Goal: Information Seeking & Learning: Learn about a topic

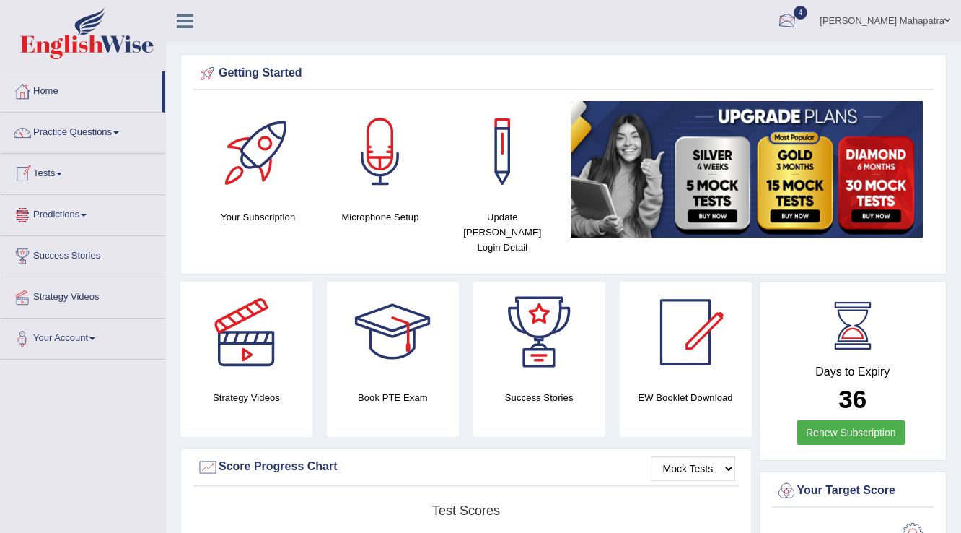
click at [891, 23] on link "Souvik Das Mahapatra" at bounding box center [885, 19] width 152 height 38
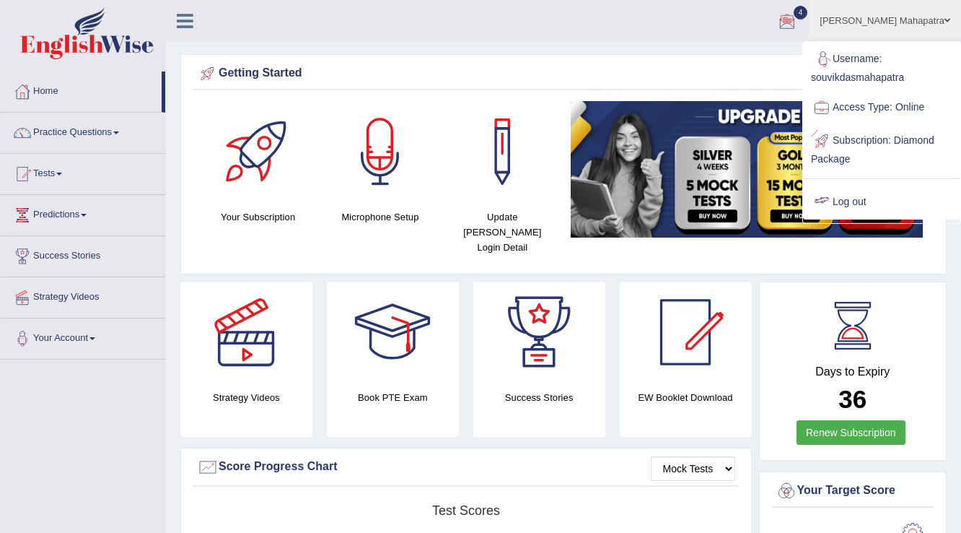
click at [847, 195] on link "Log out" at bounding box center [882, 201] width 156 height 33
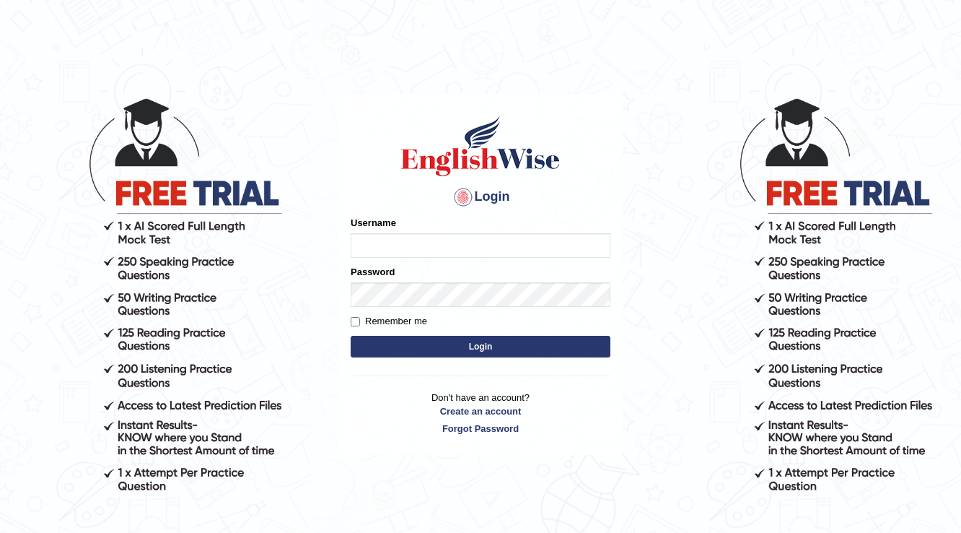
type input "W"
type input "waseem1234"
click at [351, 336] on button "Login" at bounding box center [481, 347] width 260 height 22
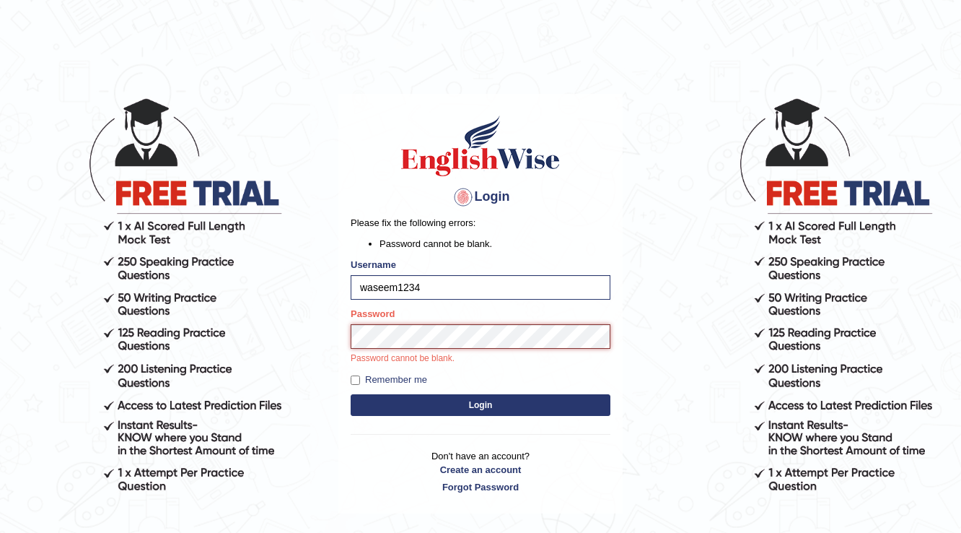
click at [351, 394] on button "Login" at bounding box center [481, 405] width 260 height 22
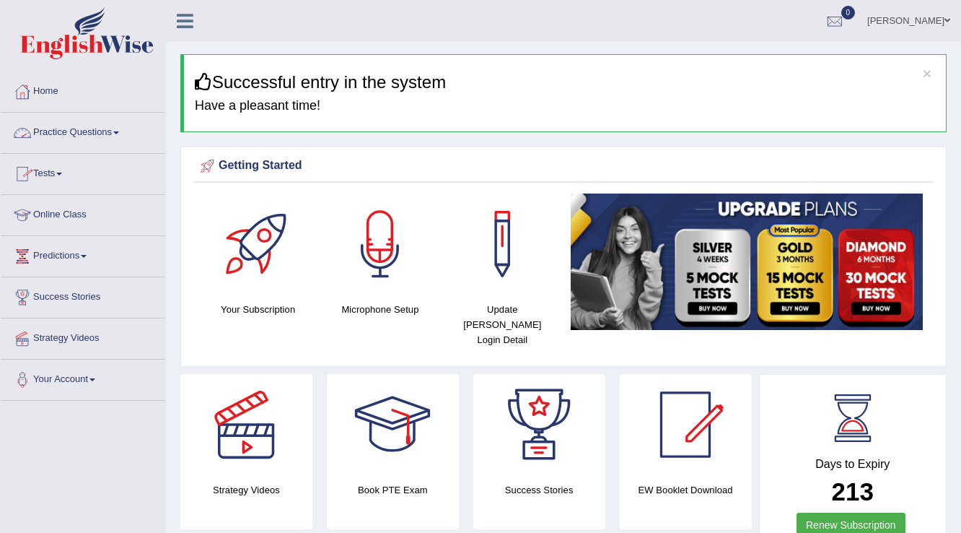
click at [119, 133] on span at bounding box center [116, 132] width 6 height 3
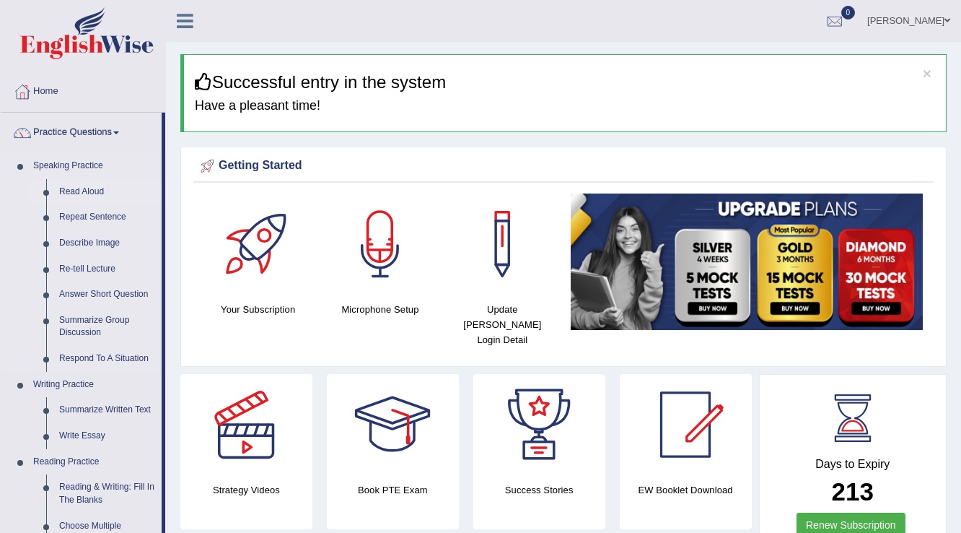
click at [81, 188] on link "Read Aloud" at bounding box center [107, 192] width 109 height 26
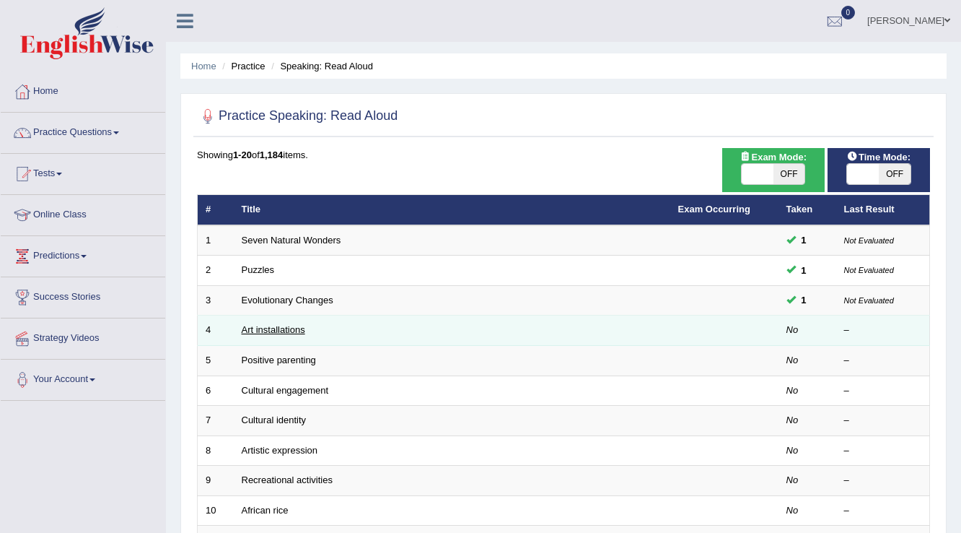
click at [260, 328] on link "Art installations" at bounding box center [274, 329] width 64 height 11
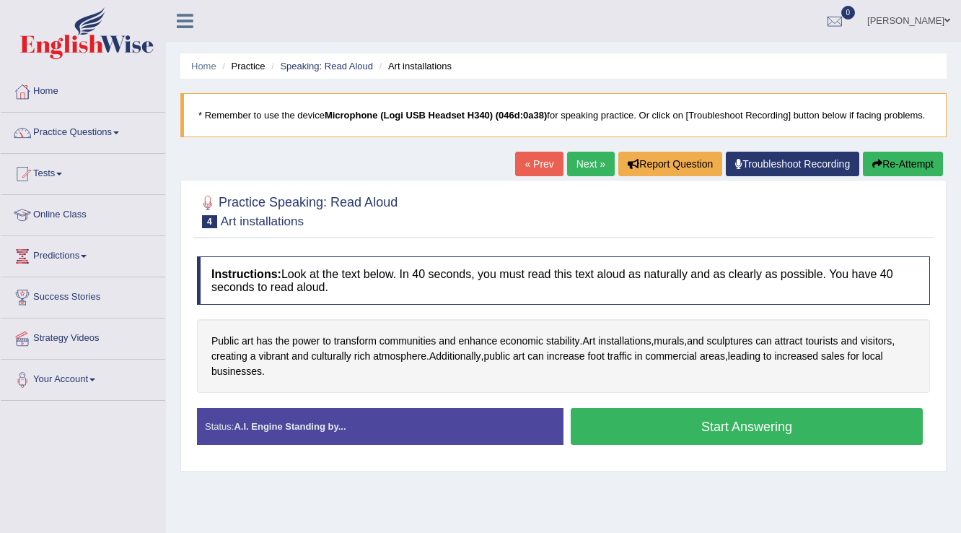
click at [723, 420] on button "Start Answering" at bounding box center [747, 426] width 352 height 37
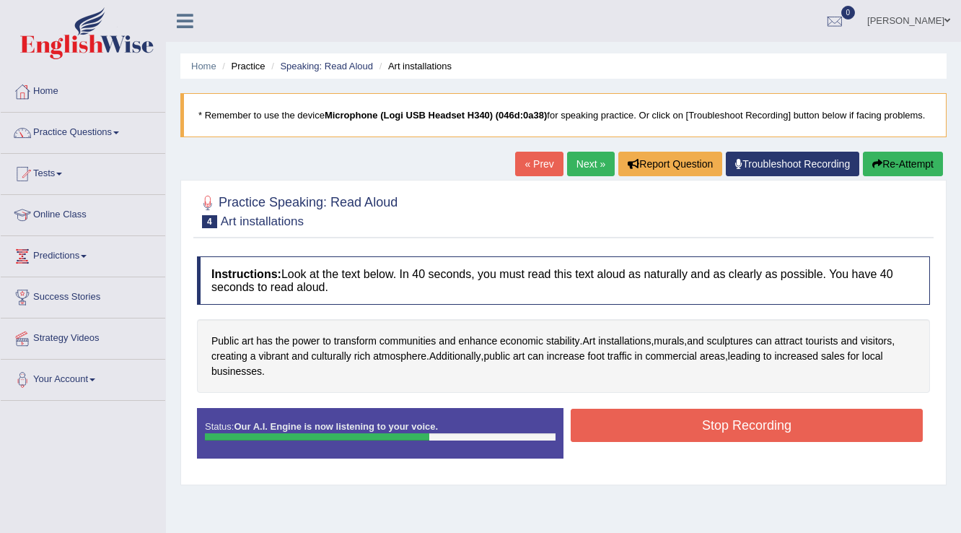
click at [777, 418] on button "Stop Recording" at bounding box center [747, 425] width 352 height 33
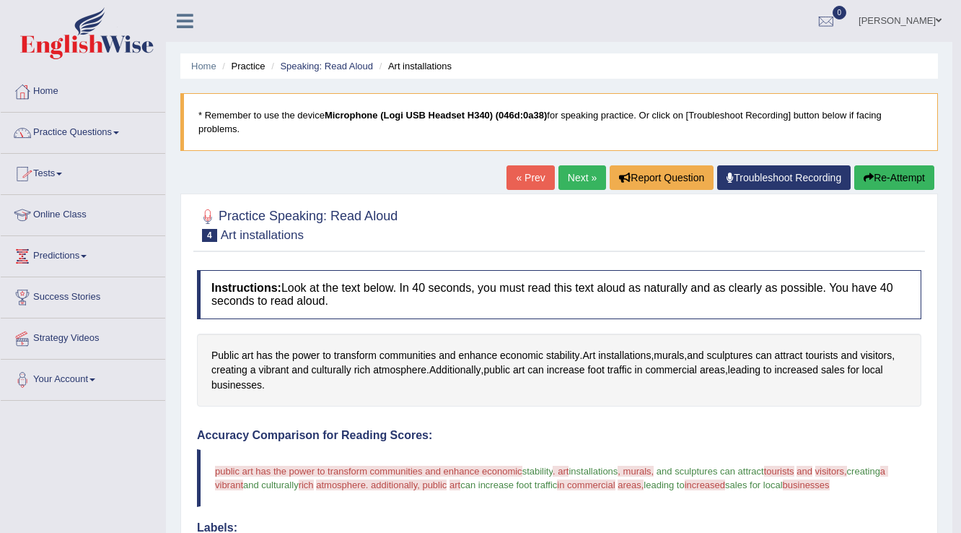
click at [559, 176] on link "Next »" at bounding box center [583, 177] width 48 height 25
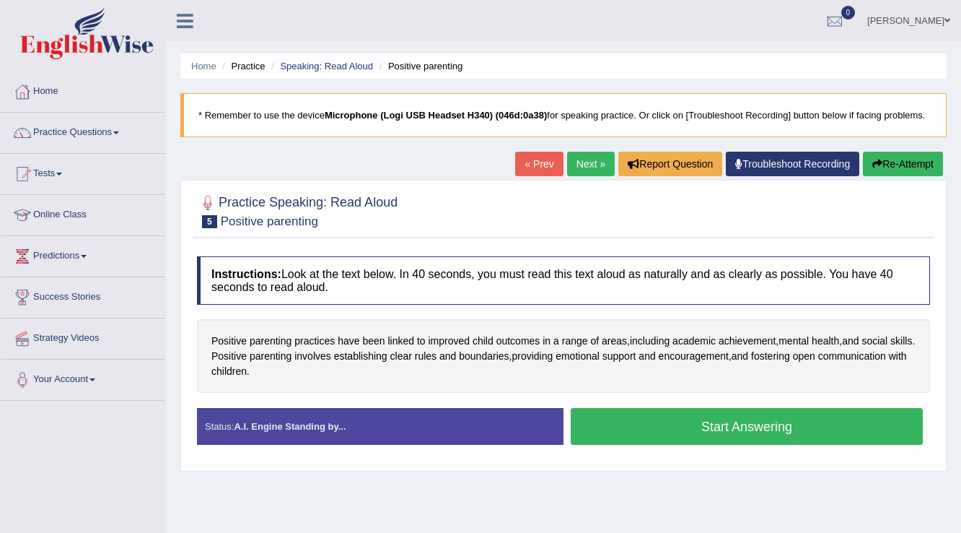
click at [764, 430] on button "Start Answering" at bounding box center [747, 426] width 352 height 37
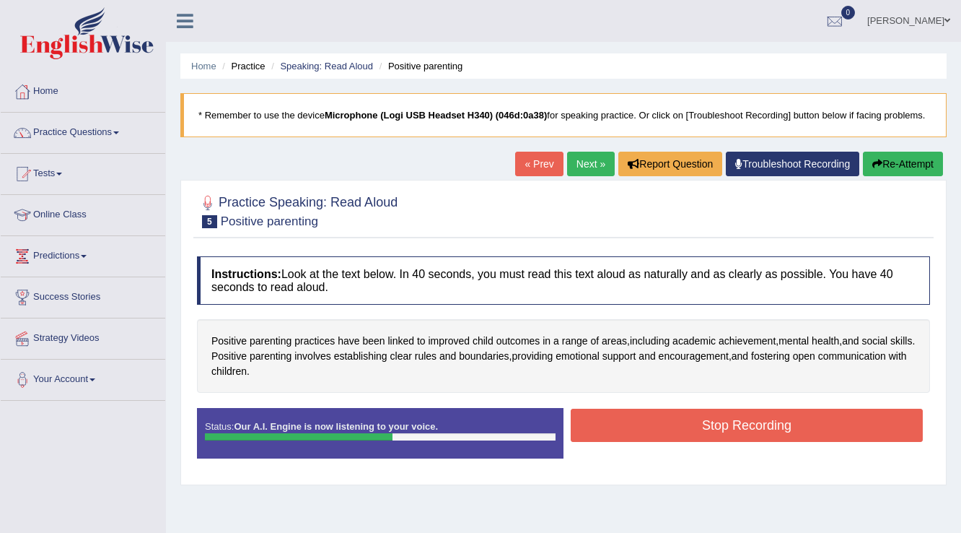
click at [651, 421] on button "Stop Recording" at bounding box center [747, 425] width 352 height 33
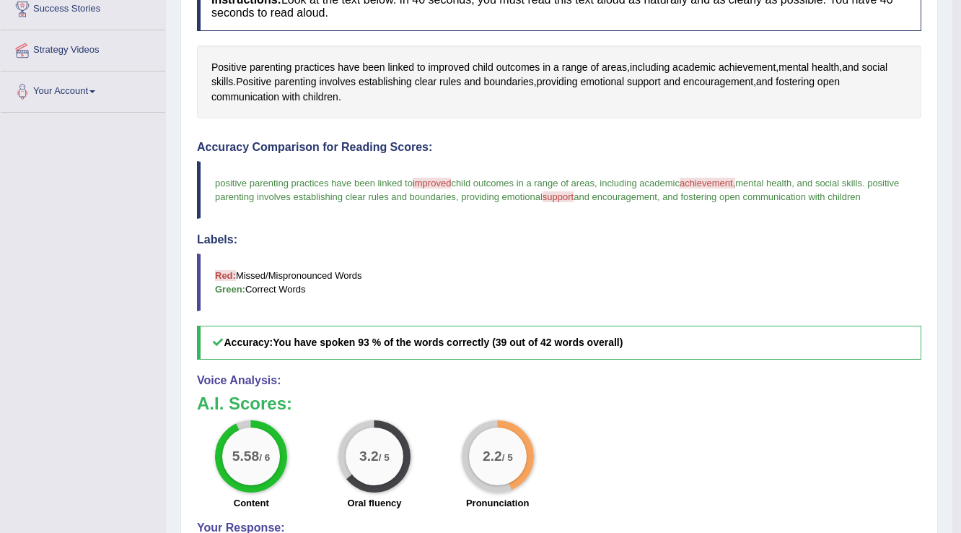
scroll to position [289, 0]
click at [733, 65] on span "achievement" at bounding box center [747, 66] width 57 height 15
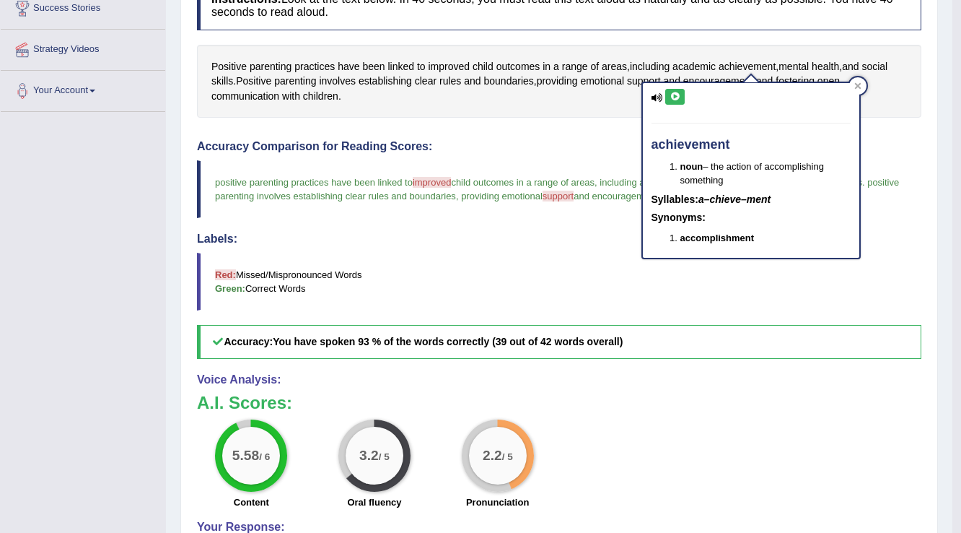
click at [678, 95] on icon at bounding box center [675, 96] width 11 height 9
click at [676, 92] on icon at bounding box center [675, 96] width 11 height 9
click at [858, 85] on icon at bounding box center [858, 86] width 6 height 6
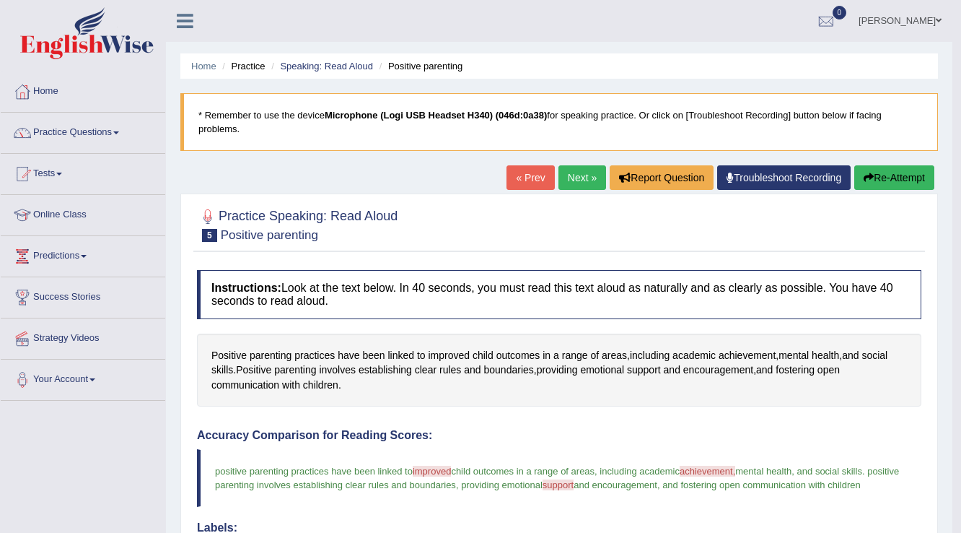
scroll to position [0, 0]
click at [578, 180] on link "Next »" at bounding box center [583, 177] width 48 height 25
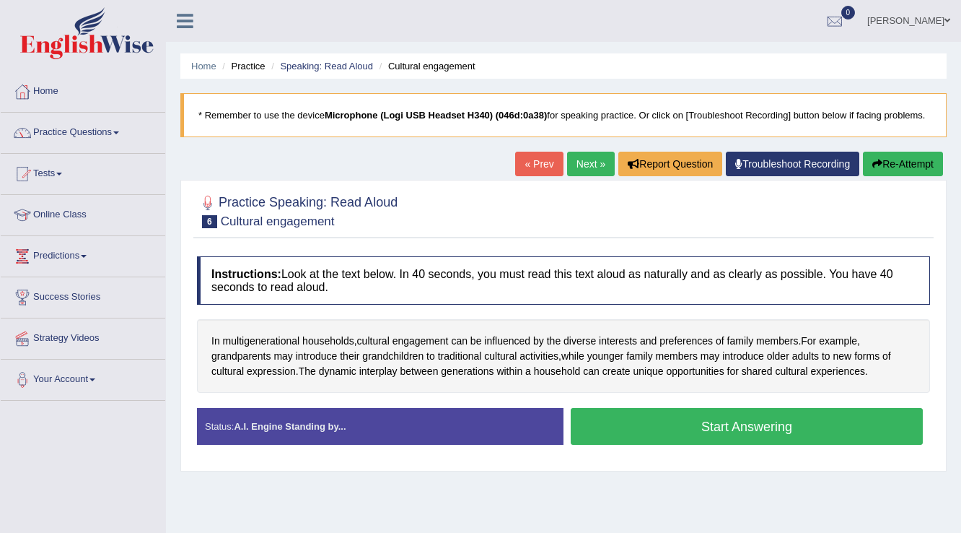
click at [702, 430] on button "Start Answering" at bounding box center [747, 426] width 352 height 37
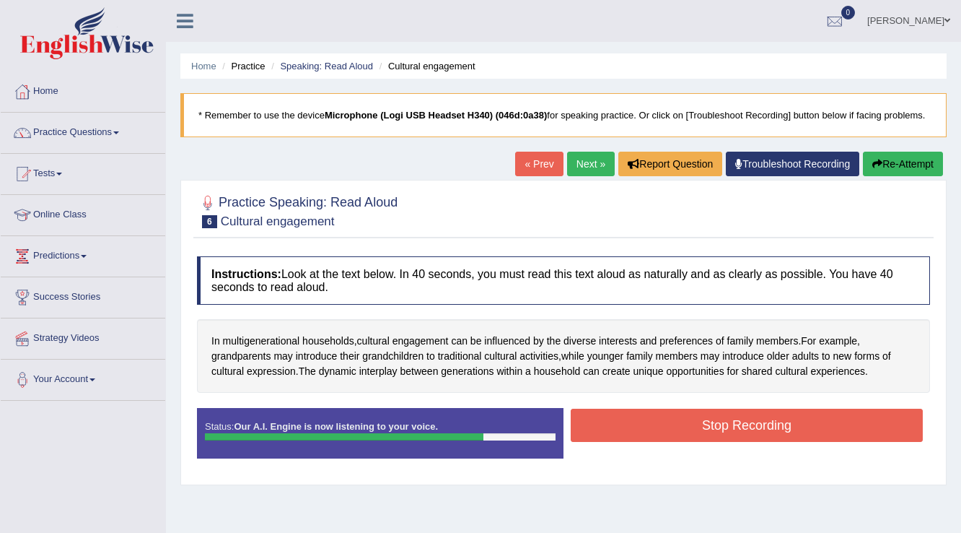
click at [756, 422] on button "Stop Recording" at bounding box center [747, 425] width 352 height 33
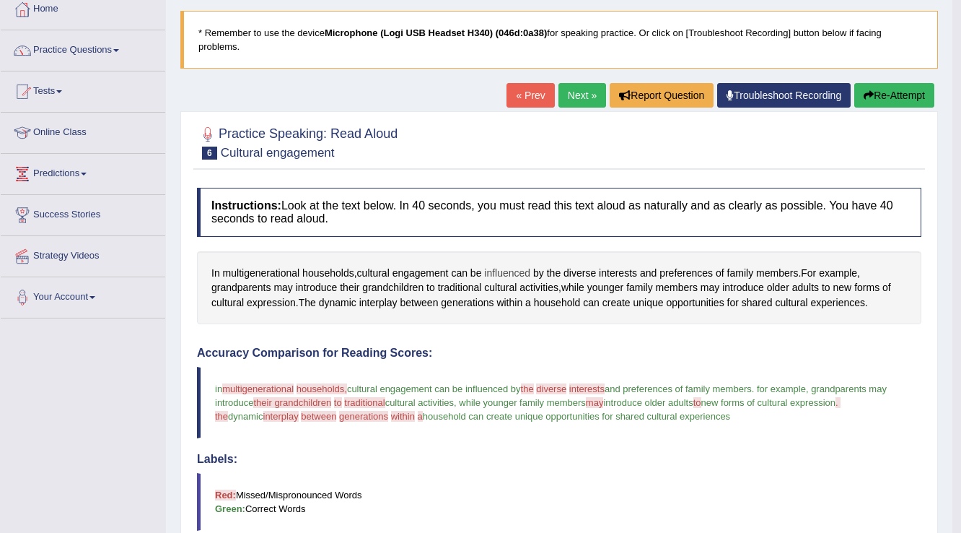
scroll to position [173, 0]
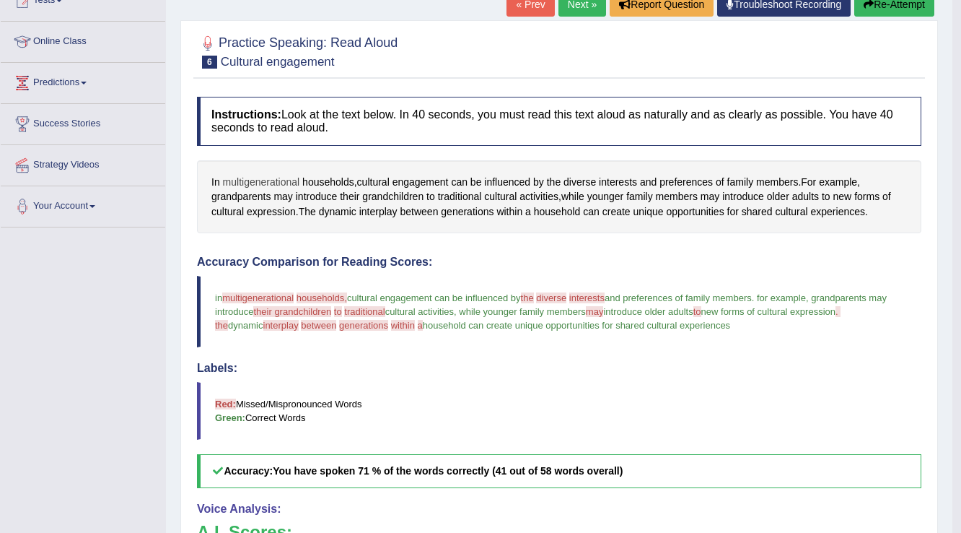
click at [260, 180] on span "multigenerational" at bounding box center [261, 182] width 77 height 15
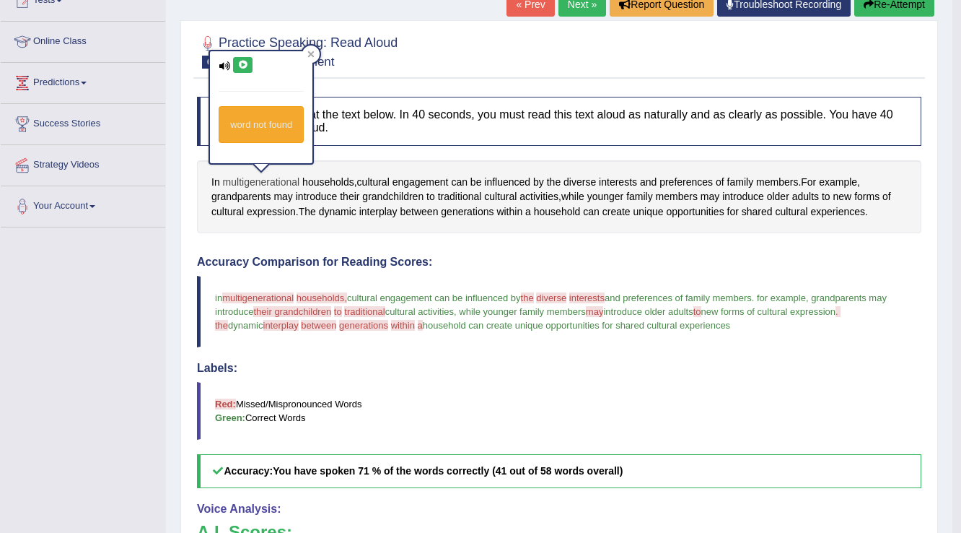
click at [276, 180] on span "multigenerational" at bounding box center [261, 182] width 77 height 15
click at [320, 181] on span "households" at bounding box center [328, 182] width 52 height 15
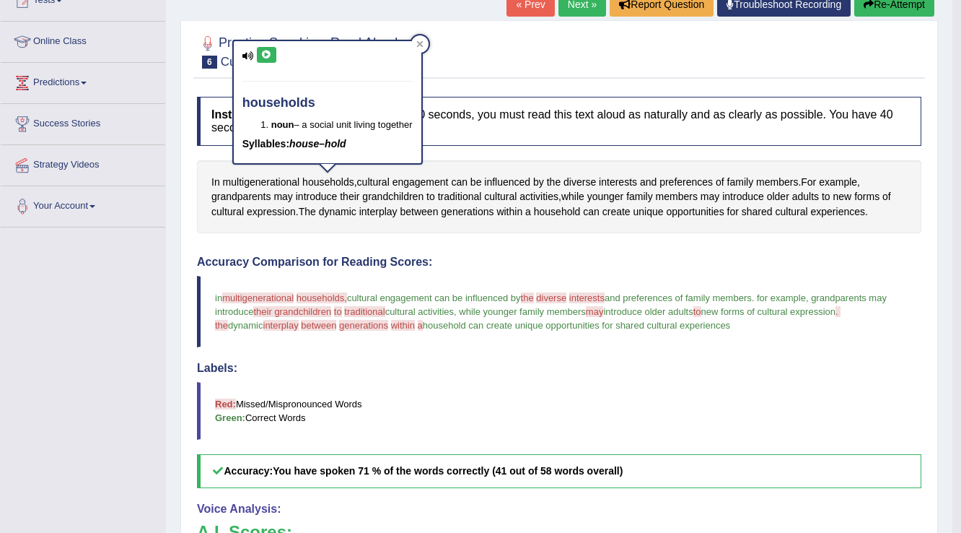
click at [264, 52] on icon at bounding box center [266, 55] width 11 height 9
click at [263, 52] on icon at bounding box center [266, 55] width 11 height 9
click at [550, 294] on span "diverse" at bounding box center [551, 297] width 30 height 11
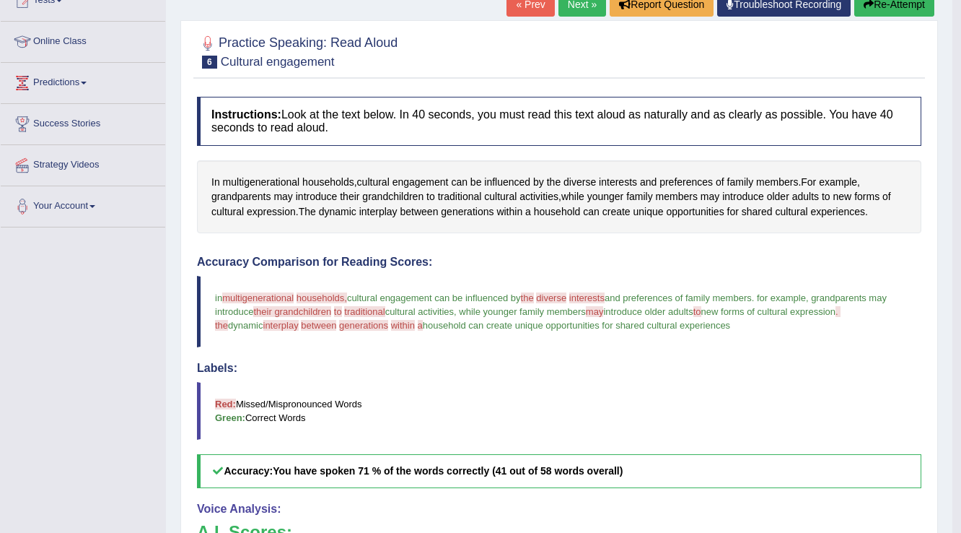
click at [562, 294] on span "diverse" at bounding box center [551, 297] width 30 height 11
click at [534, 294] on span "the" at bounding box center [527, 297] width 13 height 11
click at [553, 178] on span "the" at bounding box center [554, 182] width 14 height 15
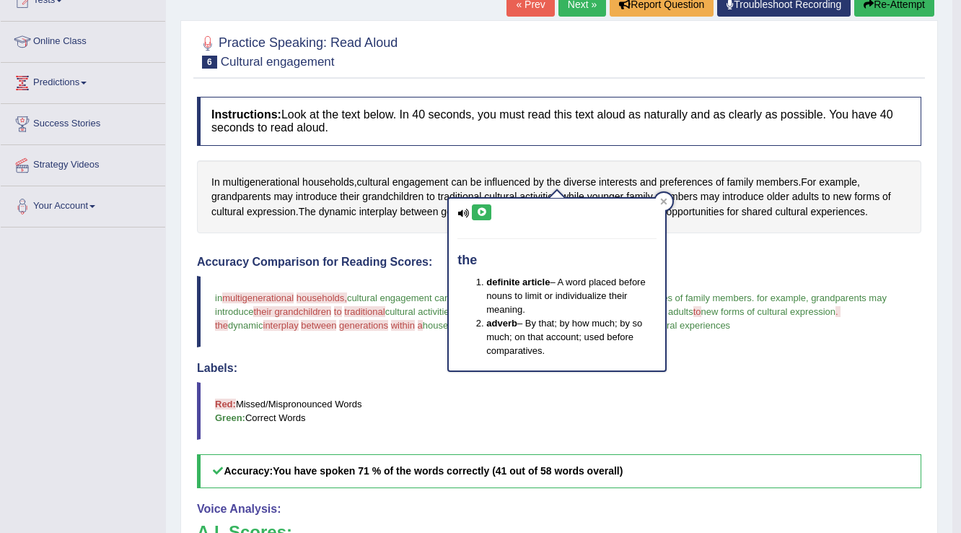
click at [481, 211] on icon at bounding box center [481, 212] width 11 height 9
click at [485, 213] on icon at bounding box center [481, 212] width 11 height 9
click at [664, 204] on icon at bounding box center [663, 201] width 7 height 7
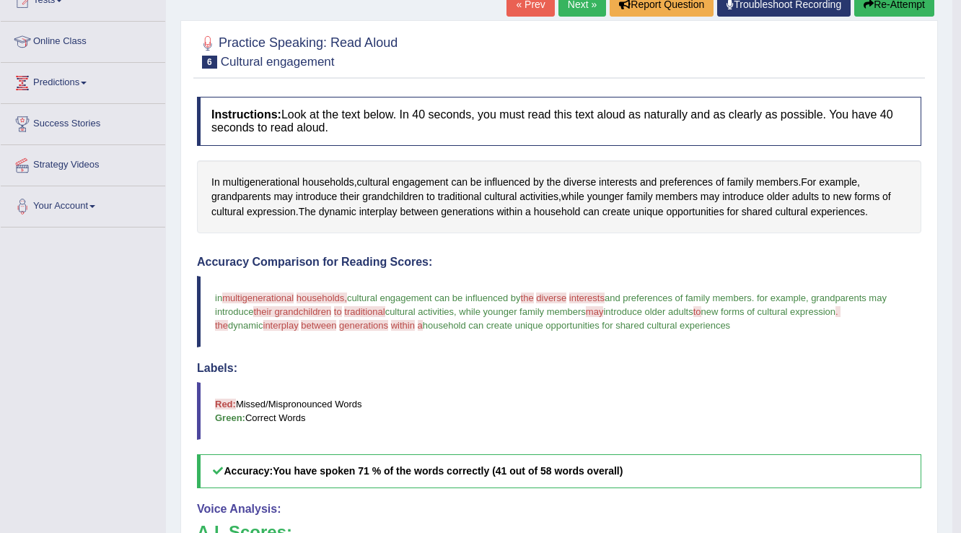
click at [599, 296] on span "interests" at bounding box center [586, 297] width 35 height 11
click at [589, 180] on span "diverse" at bounding box center [580, 182] width 32 height 15
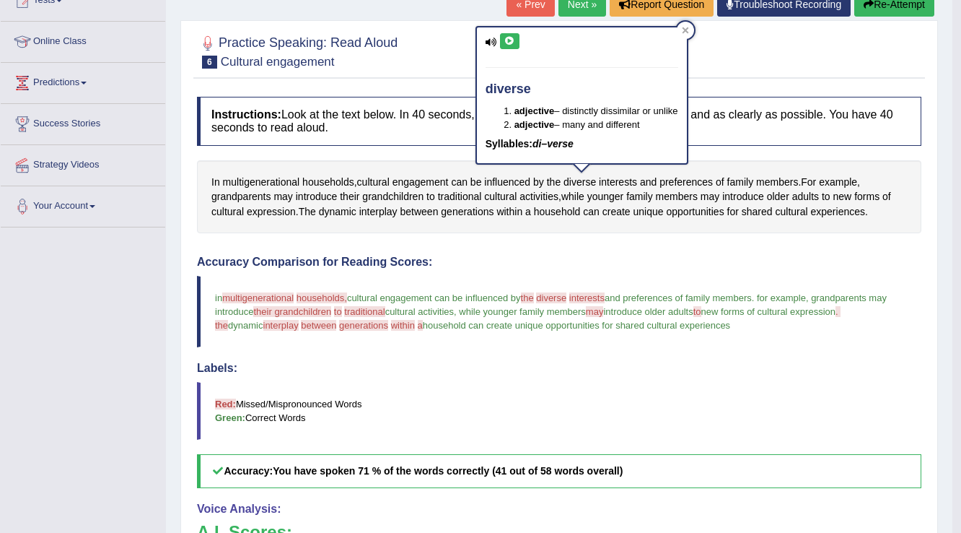
click at [509, 43] on icon at bounding box center [510, 41] width 11 height 9
click at [510, 40] on icon at bounding box center [510, 41] width 11 height 9
click at [613, 178] on span "interests" at bounding box center [618, 182] width 38 height 15
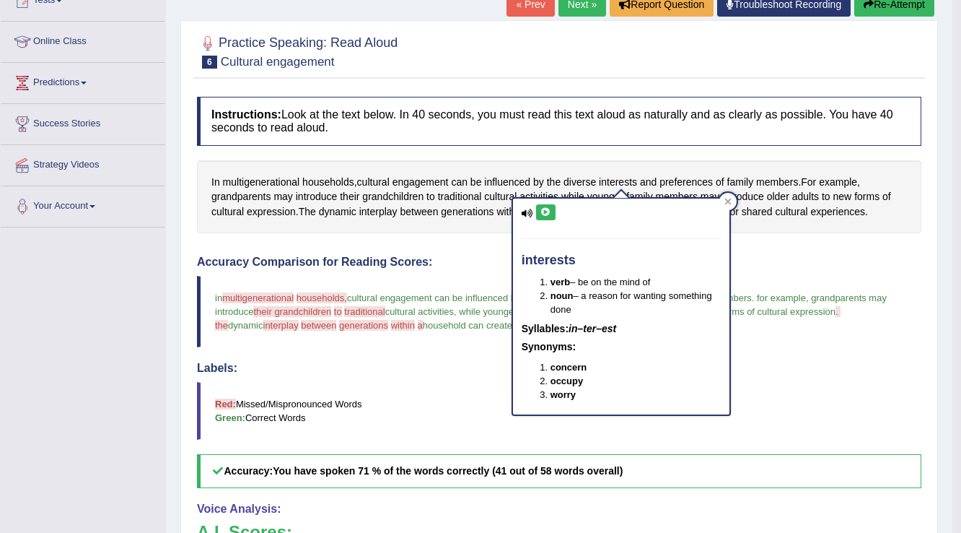
click at [546, 212] on icon at bounding box center [546, 212] width 11 height 9
click at [555, 205] on div "interests verb – be on the mind of noun – a reason for wanting something done S…" at bounding box center [621, 306] width 217 height 216
click at [543, 214] on icon at bounding box center [546, 212] width 11 height 9
click at [730, 199] on icon at bounding box center [728, 201] width 6 height 6
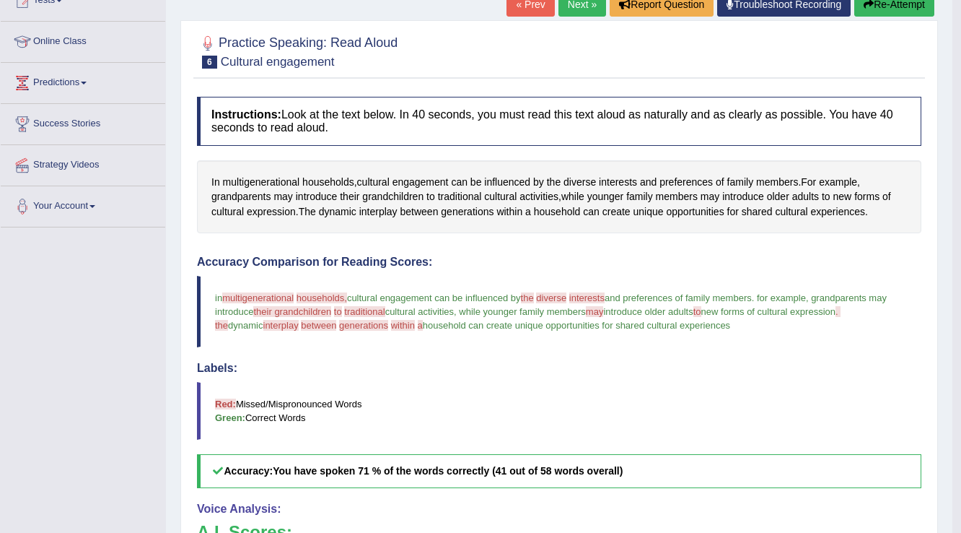
click at [64, 307] on div "Toggle navigation Home Practice Questions Speaking Practice Read Aloud Repeat S…" at bounding box center [476, 323] width 953 height 992
click at [64, 302] on div "Toggle navigation Home Practice Questions Speaking Practice Read Aloud Repeat S…" at bounding box center [476, 323] width 953 height 992
click at [575, 4] on link "Next »" at bounding box center [583, 4] width 48 height 25
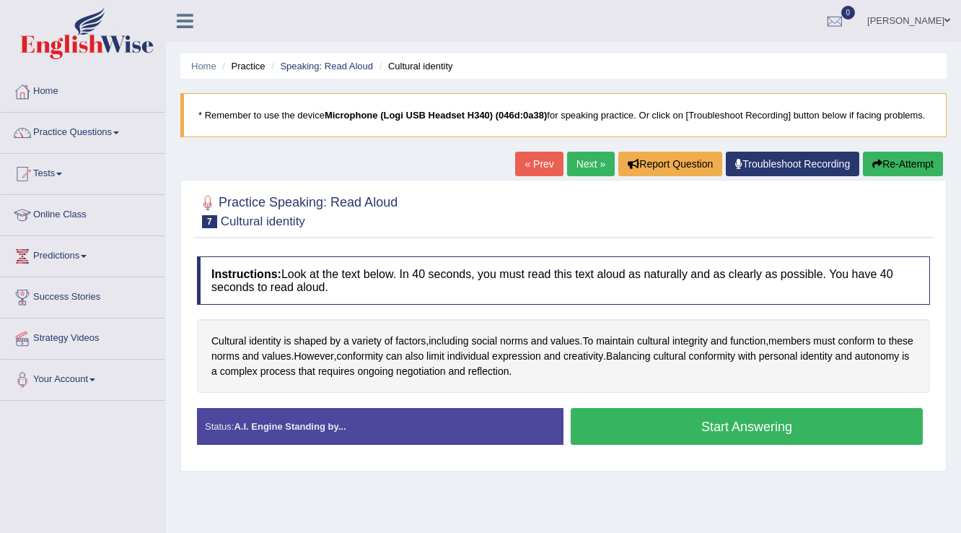
click at [696, 425] on button "Start Answering" at bounding box center [747, 426] width 352 height 37
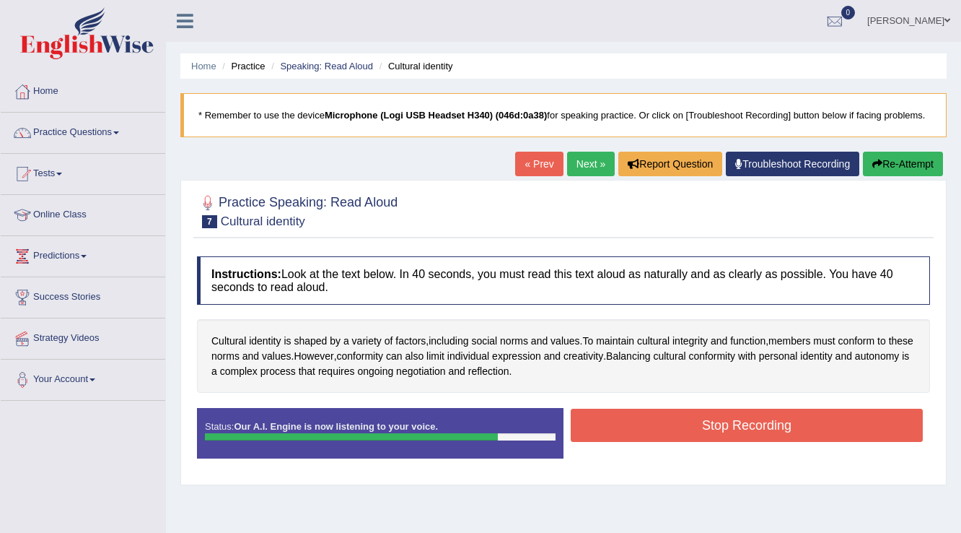
click at [686, 422] on button "Stop Recording" at bounding box center [747, 425] width 352 height 33
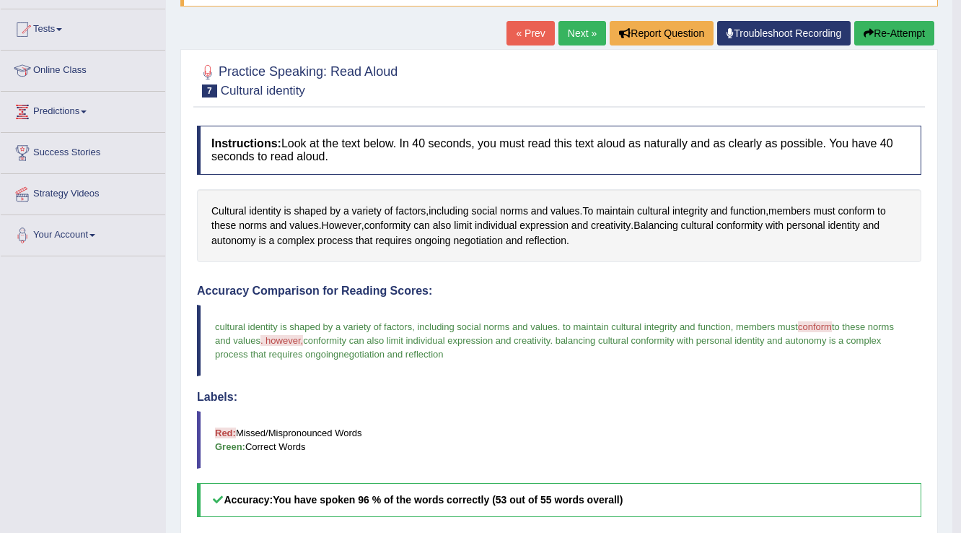
scroll to position [115, 0]
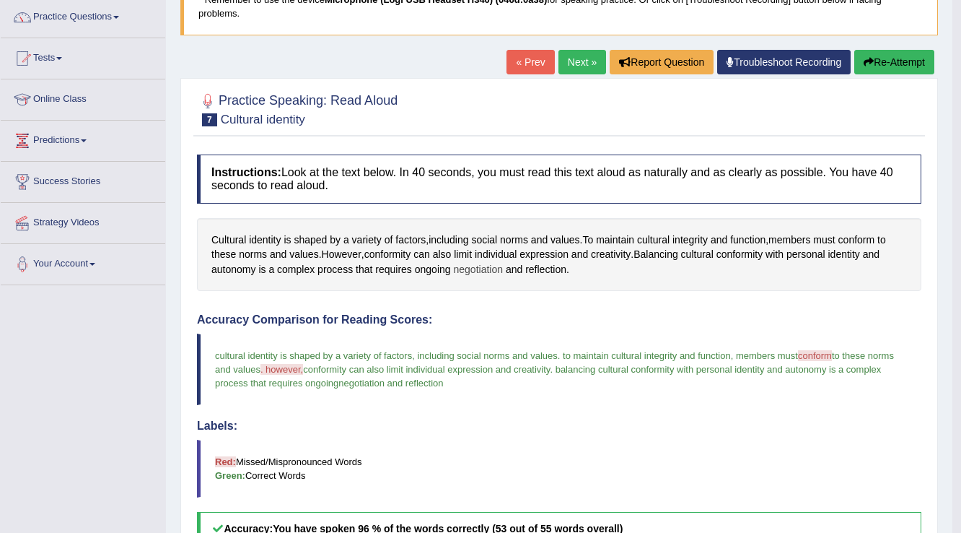
click at [476, 271] on span "negotiation" at bounding box center [478, 269] width 50 height 15
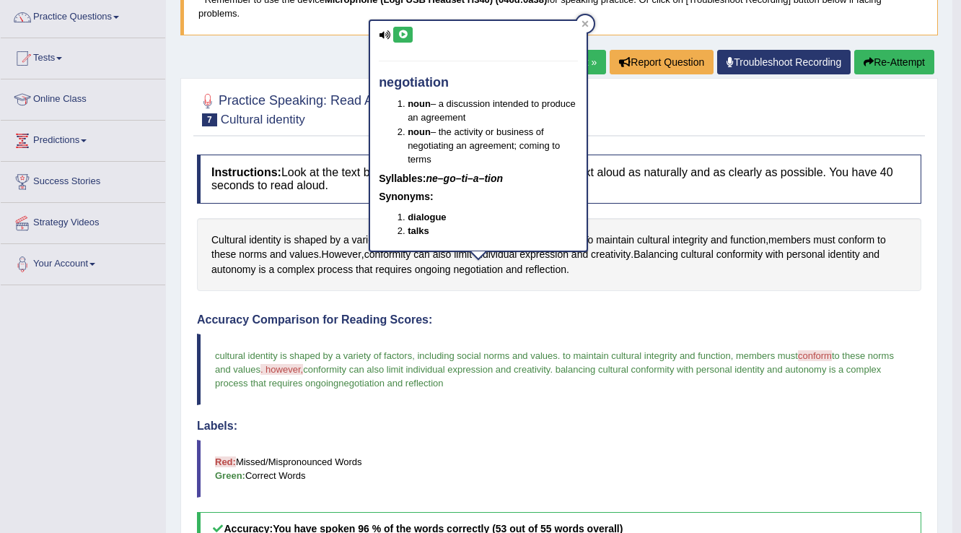
click at [405, 35] on icon at bounding box center [403, 34] width 11 height 9
click at [686, 281] on div "Cultural identity is shaped by a variety of factors , including social norms an…" at bounding box center [559, 255] width 725 height 74
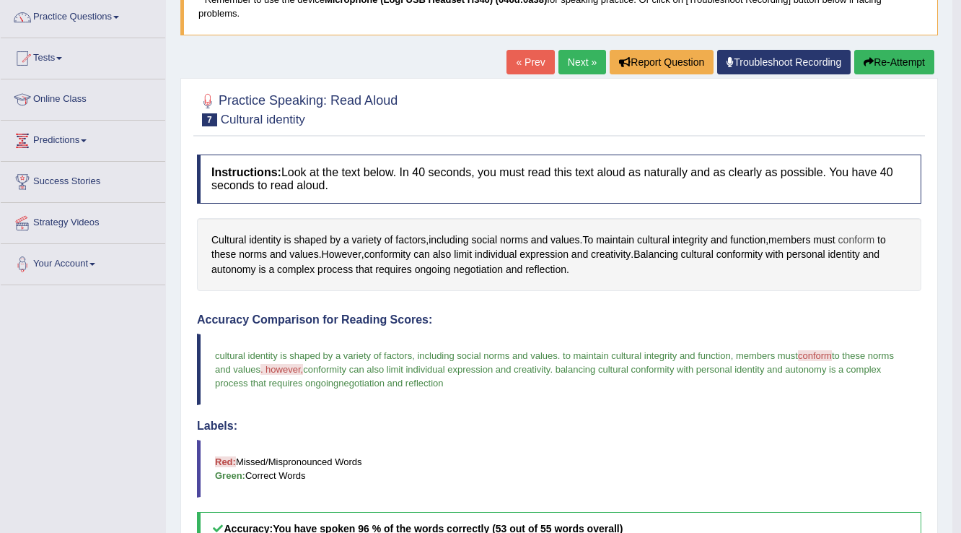
click at [860, 235] on span "conform" at bounding box center [857, 239] width 37 height 15
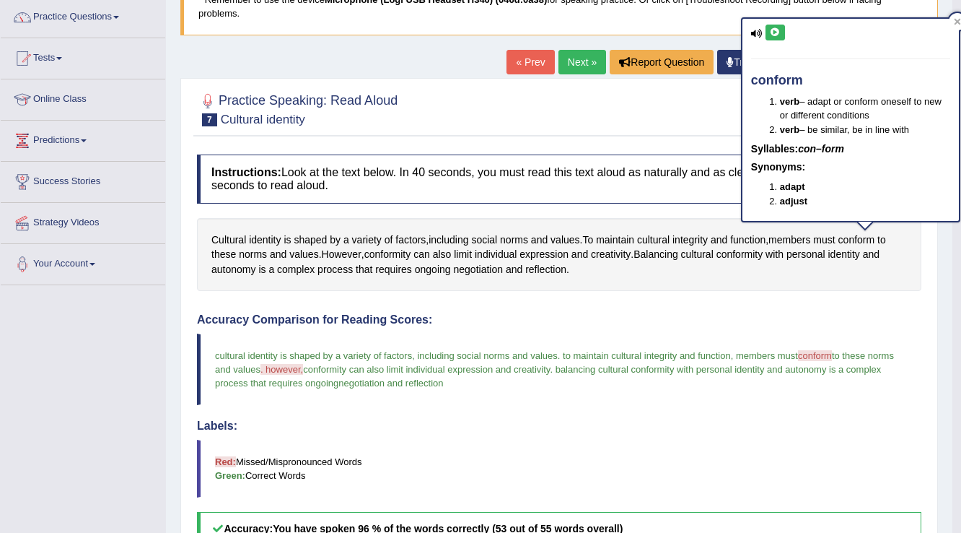
click at [775, 33] on icon at bounding box center [775, 32] width 11 height 9
click at [773, 33] on icon at bounding box center [775, 32] width 11 height 9
click at [349, 251] on span "However" at bounding box center [342, 254] width 40 height 15
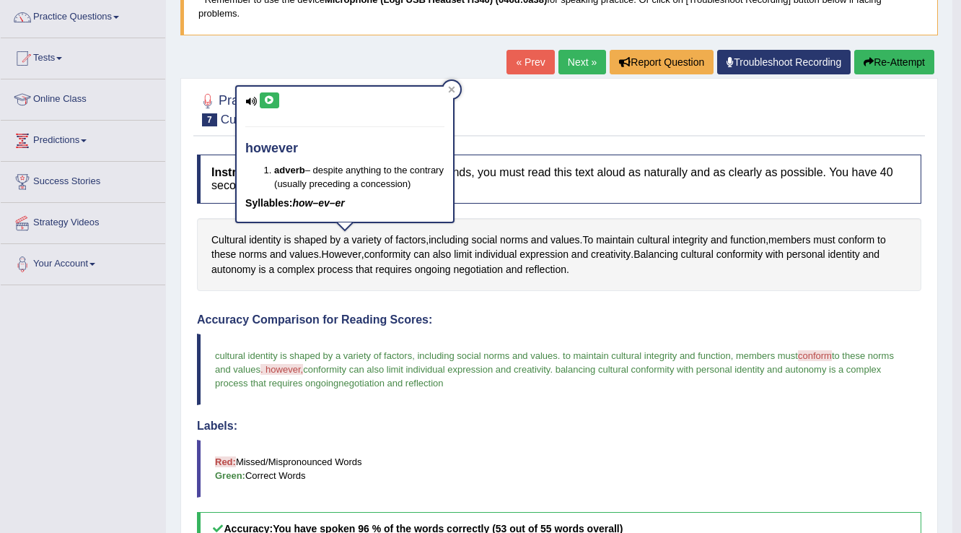
click at [266, 98] on icon at bounding box center [269, 100] width 11 height 9
click at [274, 100] on icon at bounding box center [269, 100] width 11 height 9
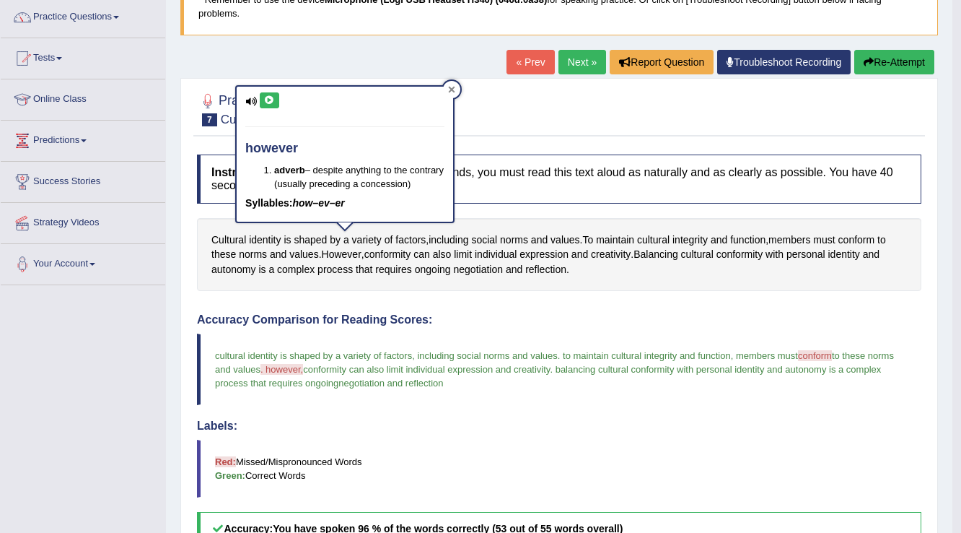
click at [449, 88] on icon at bounding box center [451, 89] width 7 height 7
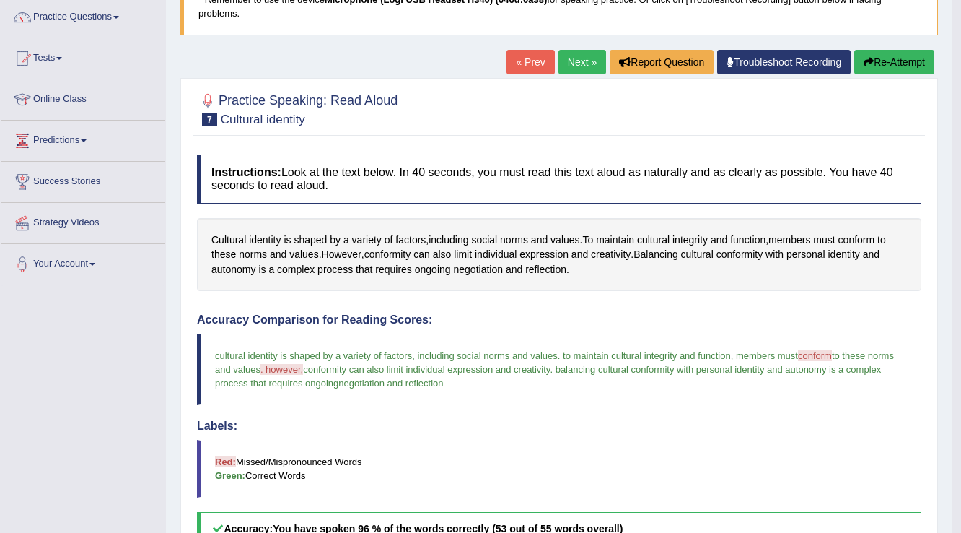
click at [582, 58] on link "Next »" at bounding box center [583, 62] width 48 height 25
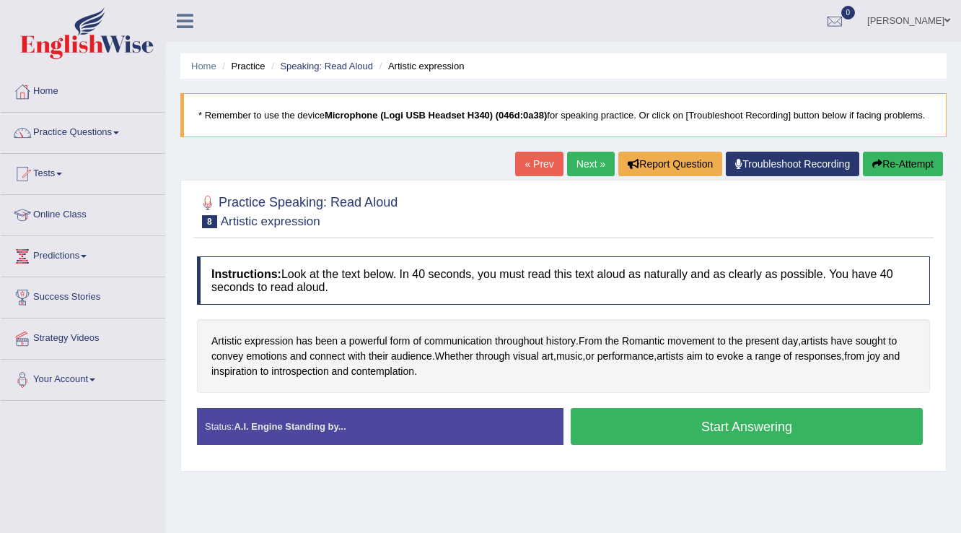
click at [738, 429] on button "Start Answering" at bounding box center [747, 426] width 352 height 37
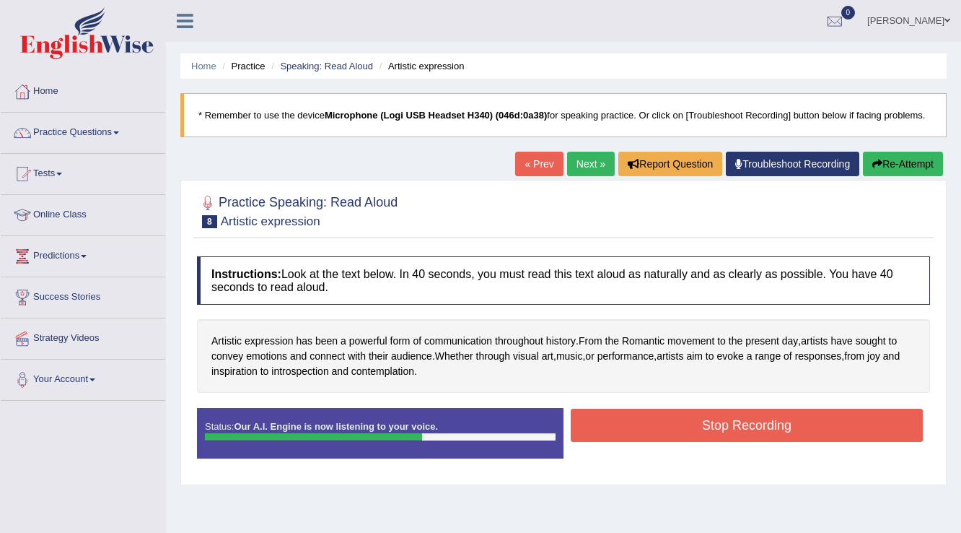
click at [699, 420] on button "Stop Recording" at bounding box center [747, 425] width 352 height 33
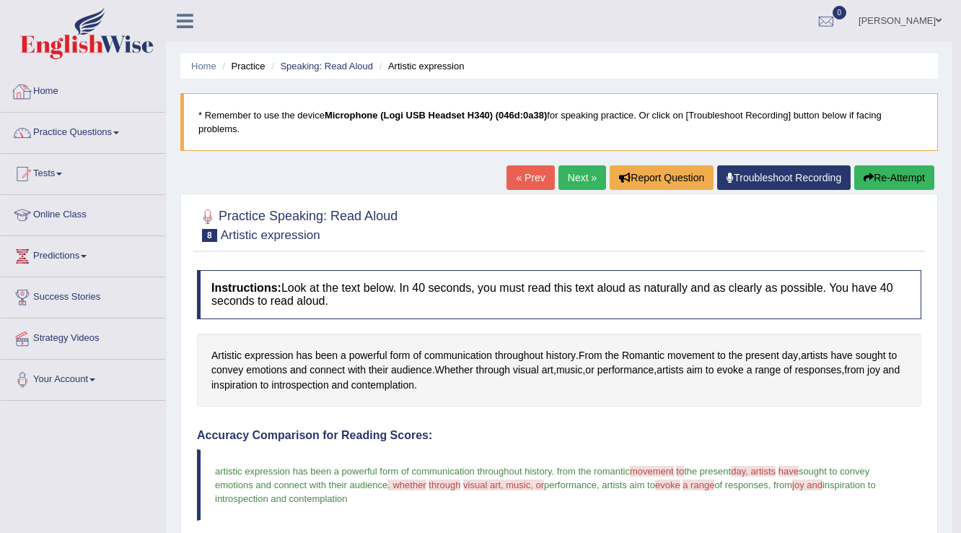
click at [118, 130] on link "Practice Questions" at bounding box center [83, 131] width 165 height 36
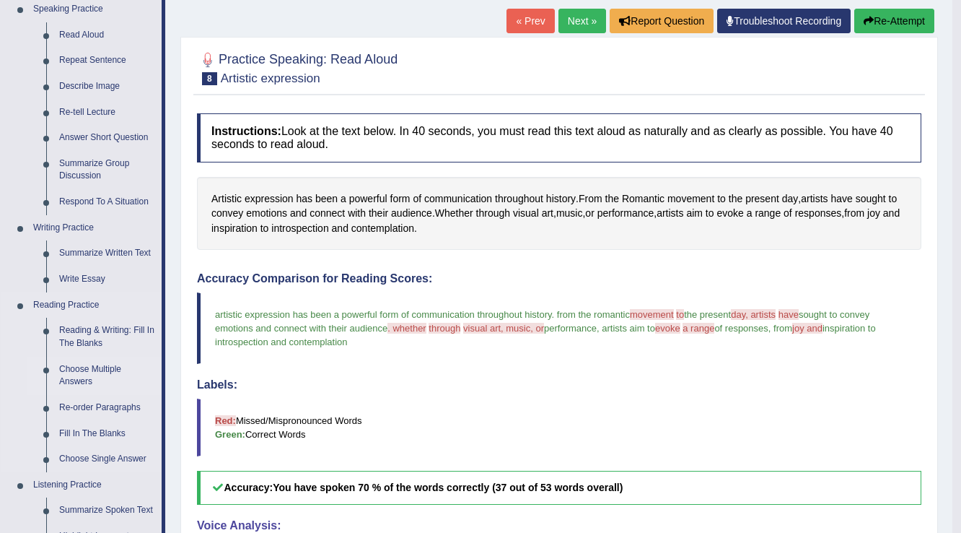
scroll to position [173, 0]
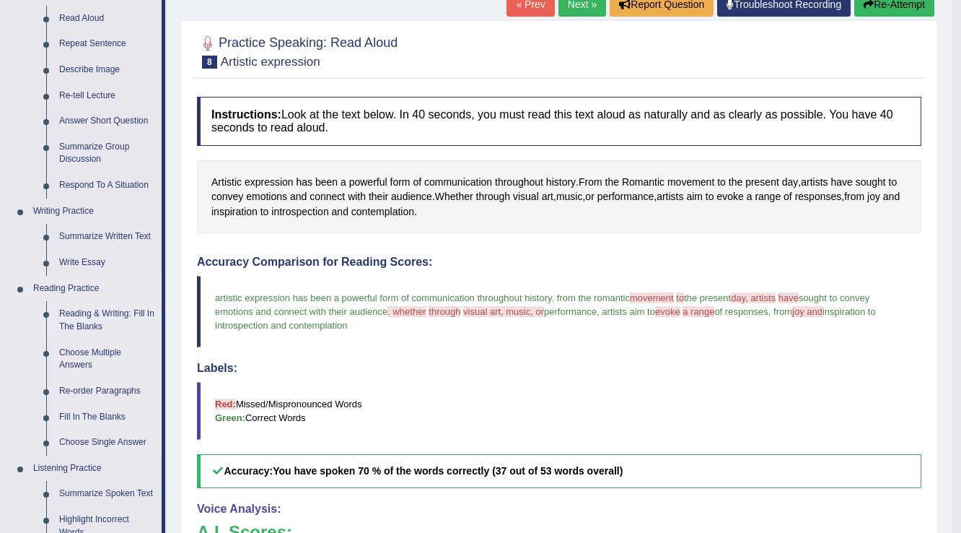
click at [87, 314] on link "Reading & Writing: Fill In The Blanks" at bounding box center [107, 320] width 109 height 38
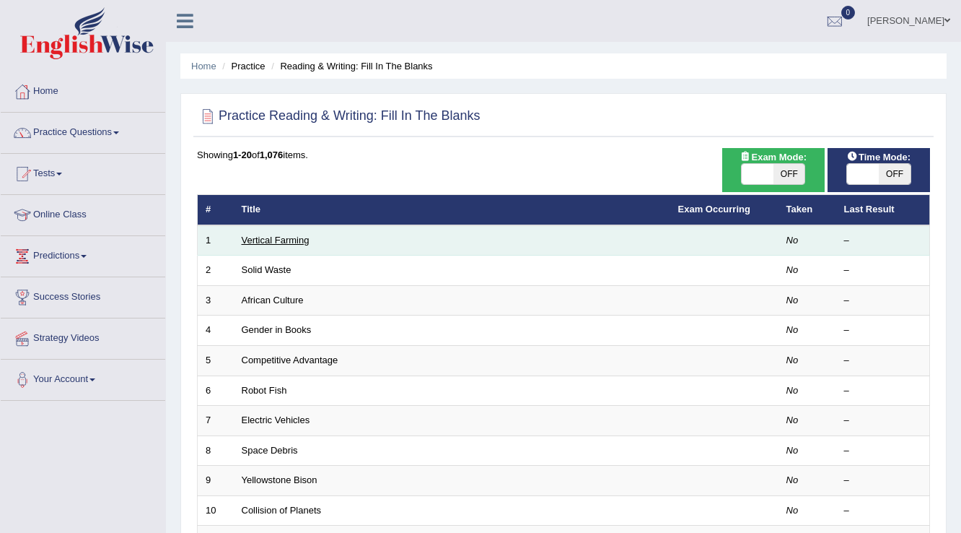
click at [289, 240] on link "Vertical Farming" at bounding box center [276, 240] width 68 height 11
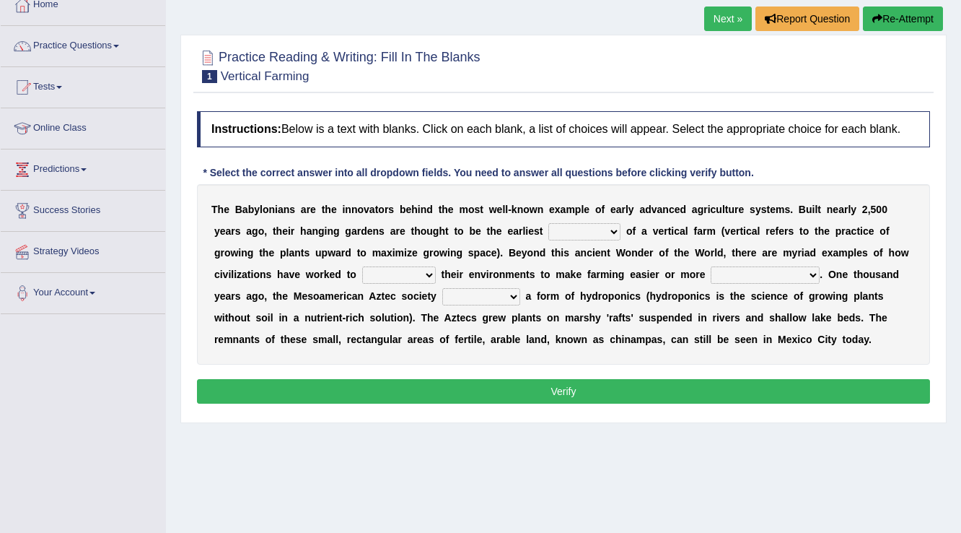
scroll to position [115, 0]
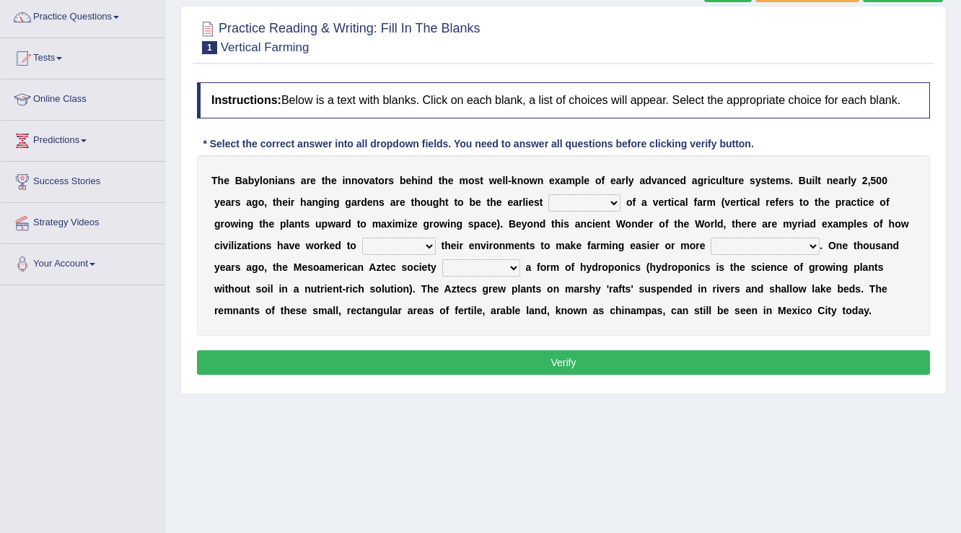
click at [615, 201] on select "prototype failure discredit protocol" at bounding box center [585, 202] width 72 height 17
select select "prototype"
click at [549, 194] on select "prototype failure discredit protocol" at bounding box center [585, 202] width 72 height 17
click at [427, 243] on select "manipulate escape respect disarrange" at bounding box center [399, 245] width 74 height 17
select select "respect"
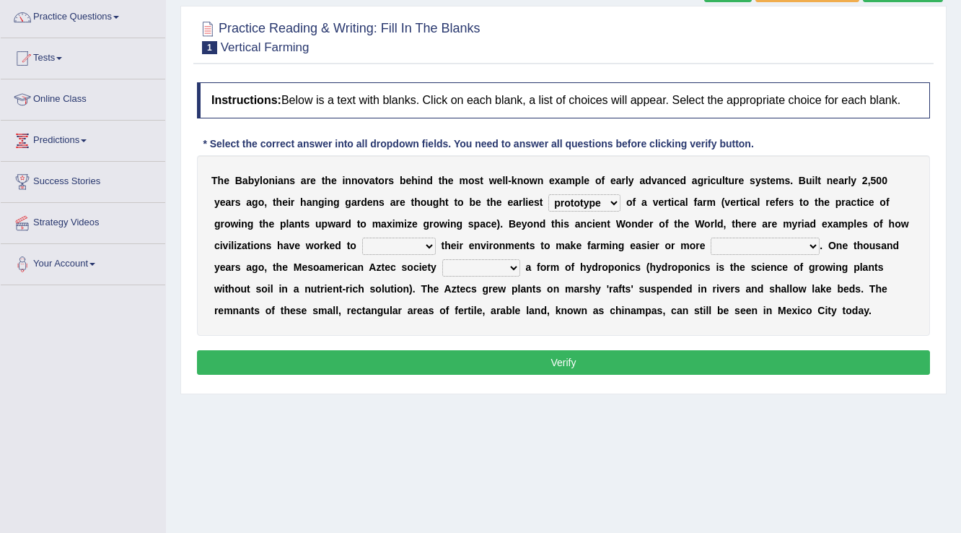
click at [362, 237] on select "manipulate escape respect disarrange" at bounding box center [399, 245] width 74 height 17
click at [811, 243] on select "productive constructive connective counterproductive" at bounding box center [765, 245] width 109 height 17
select select "productive"
click at [711, 237] on select "productive constructive connective counterproductive" at bounding box center [765, 245] width 109 height 17
click at [514, 265] on select "domineered volunteered pioneered engineered" at bounding box center [481, 267] width 78 height 17
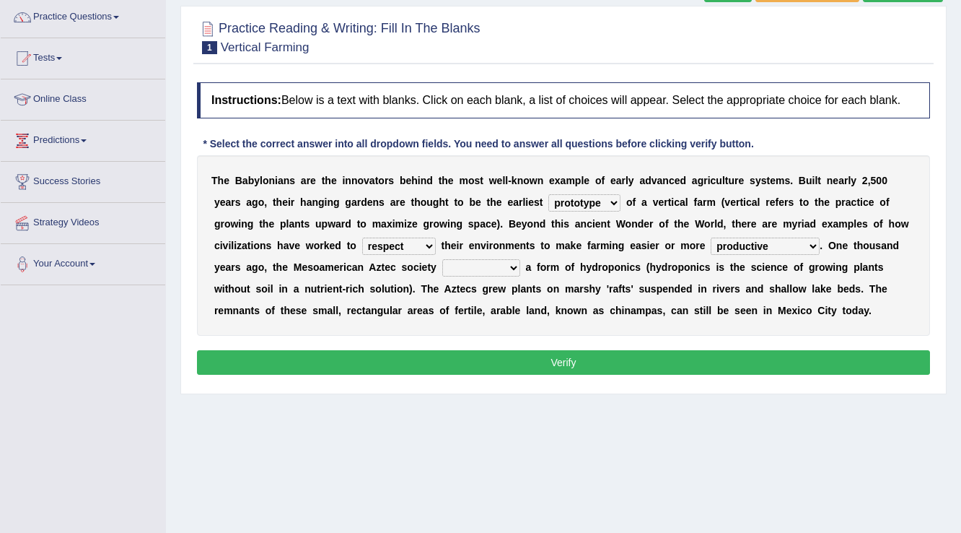
select select "pioneered"
click at [442, 259] on select "domineered volunteered pioneered engineered" at bounding box center [481, 267] width 78 height 17
click at [580, 355] on button "Verify" at bounding box center [563, 362] width 733 height 25
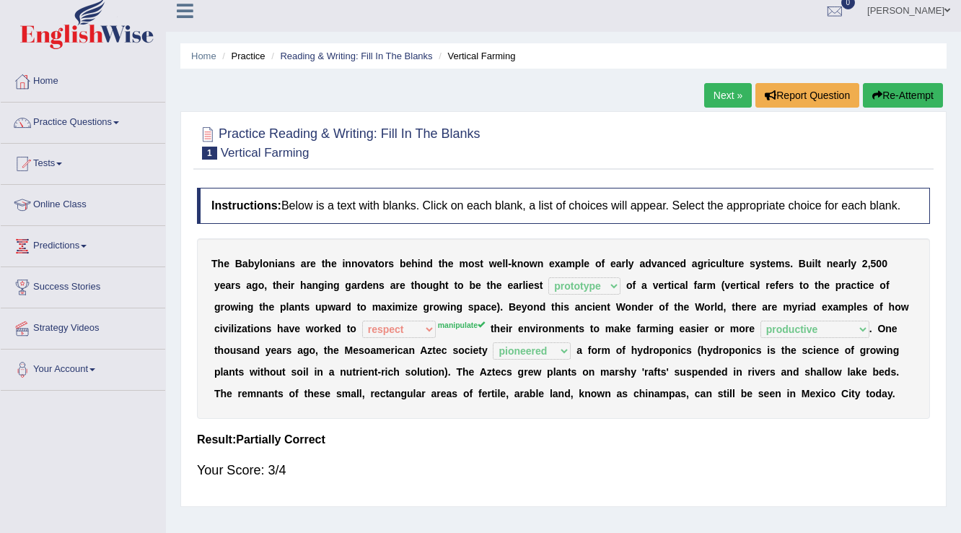
scroll to position [0, 0]
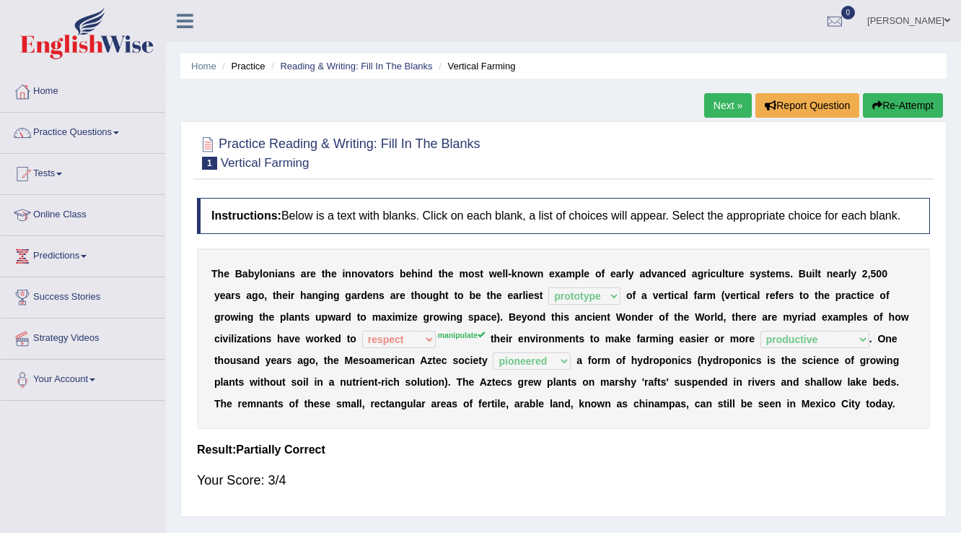
click at [724, 103] on link "Next »" at bounding box center [728, 105] width 48 height 25
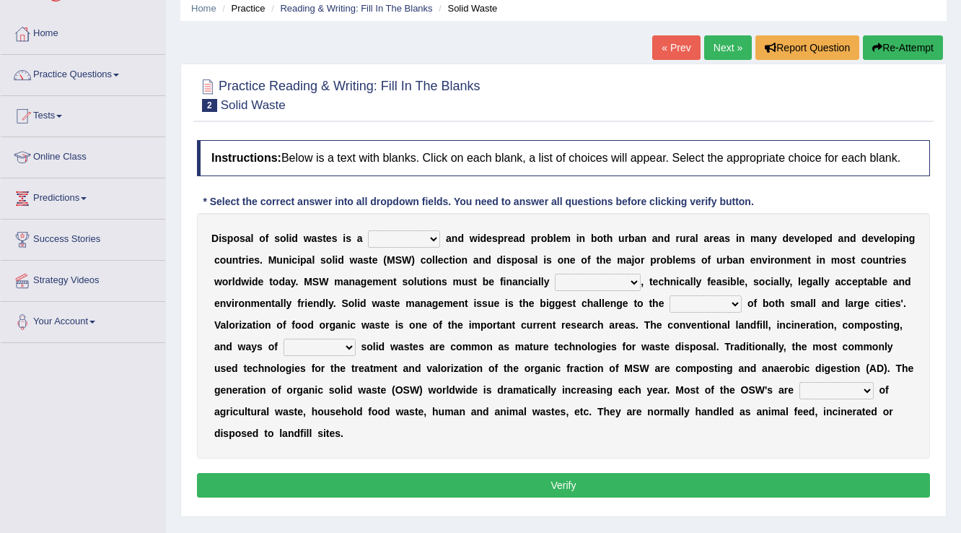
click at [430, 238] on select "slanting stinging stalling shafting" at bounding box center [404, 238] width 72 height 17
click at [320, 261] on b "s" at bounding box center [323, 260] width 6 height 12
click at [432, 237] on select "slanting stinging stalling shafting" at bounding box center [404, 238] width 72 height 17
select select "stalling"
click at [368, 230] on select "slanting stinging stalling shafting" at bounding box center [404, 238] width 72 height 17
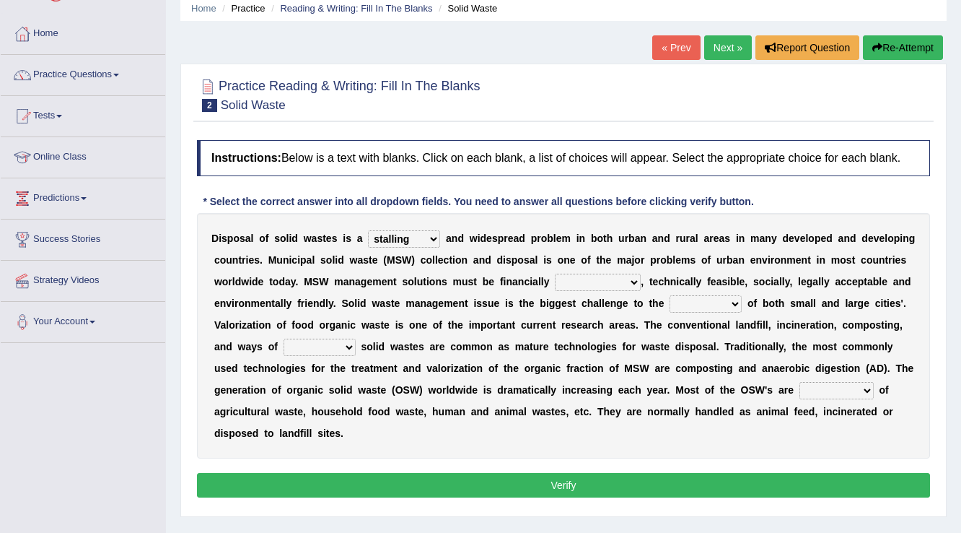
click at [632, 279] on select "unattainable sustainable objectionable treasonable" at bounding box center [598, 282] width 86 height 17
select select "sustainable"
click at [555, 274] on select "unattainable sustainable objectionable treasonable" at bounding box center [598, 282] width 86 height 17
click at [734, 303] on select "plants culture authorities history" at bounding box center [706, 303] width 72 height 17
select select "authorities"
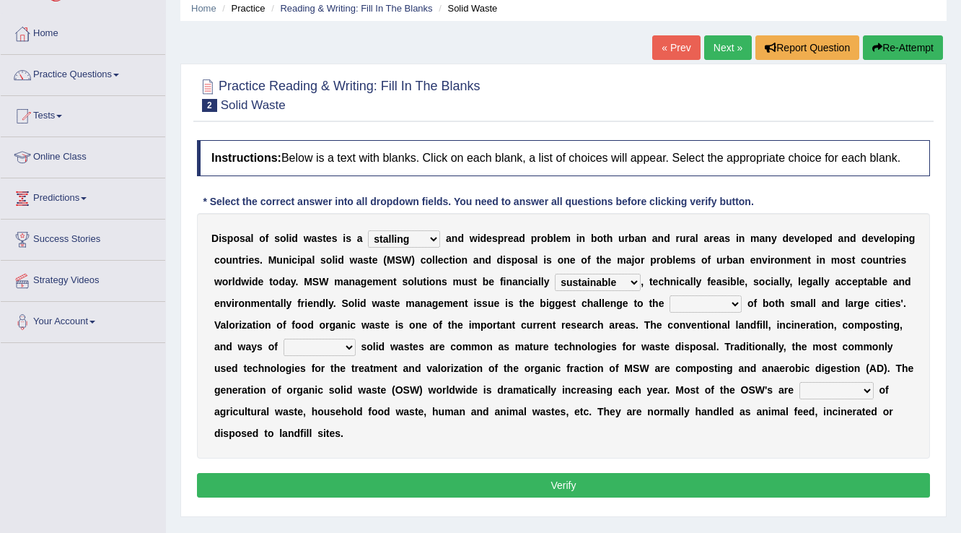
click at [670, 295] on select "plants culture authorities history" at bounding box center [706, 303] width 72 height 17
click at [347, 342] on select "reserving preserving deserving handling" at bounding box center [320, 347] width 72 height 17
select select "preserving"
click at [284, 339] on select "reserving preserving deserving handling" at bounding box center [320, 347] width 72 height 17
click at [867, 389] on select "composed disposed composing disposing" at bounding box center [837, 390] width 74 height 17
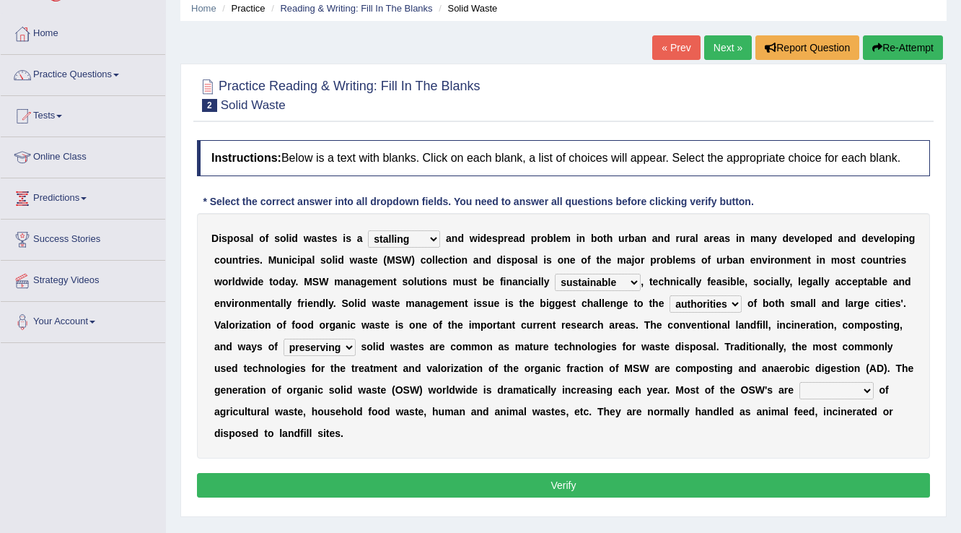
select select "composing"
click at [800, 382] on select "composed disposed composing disposing" at bounding box center [837, 390] width 74 height 17
click at [577, 480] on button "Verify" at bounding box center [563, 485] width 733 height 25
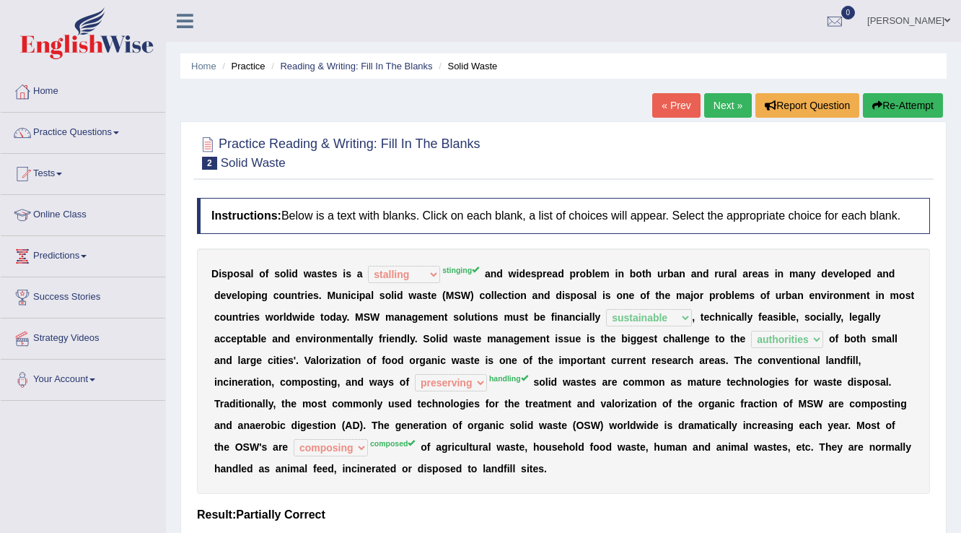
click at [713, 102] on link "Next »" at bounding box center [728, 105] width 48 height 25
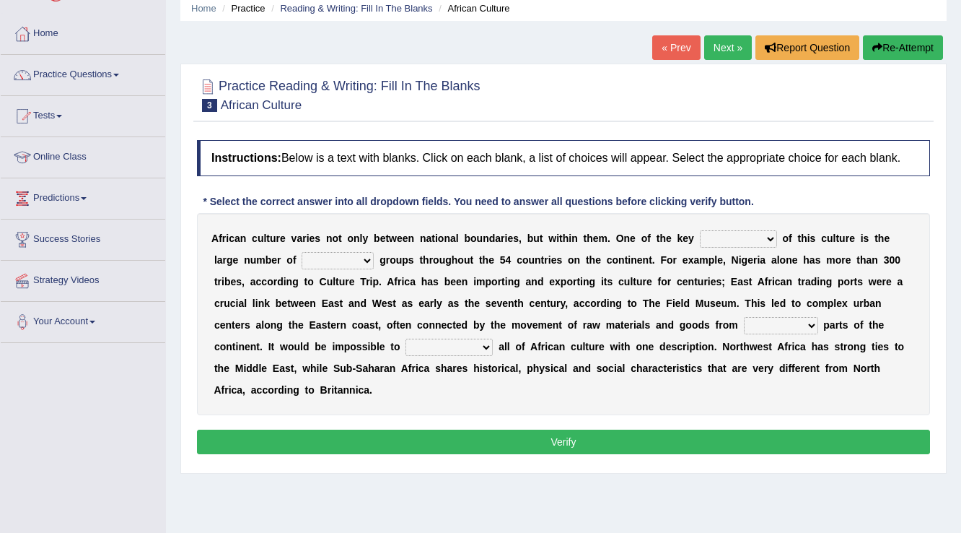
scroll to position [58, 0]
click at [768, 236] on select "conjectures features issues doubts" at bounding box center [738, 238] width 77 height 17
select select "features"
click at [700, 230] on select "conjectures features issues doubts" at bounding box center [738, 238] width 77 height 17
click at [370, 256] on select "ethic ethnic eugenic epic" at bounding box center [338, 260] width 72 height 17
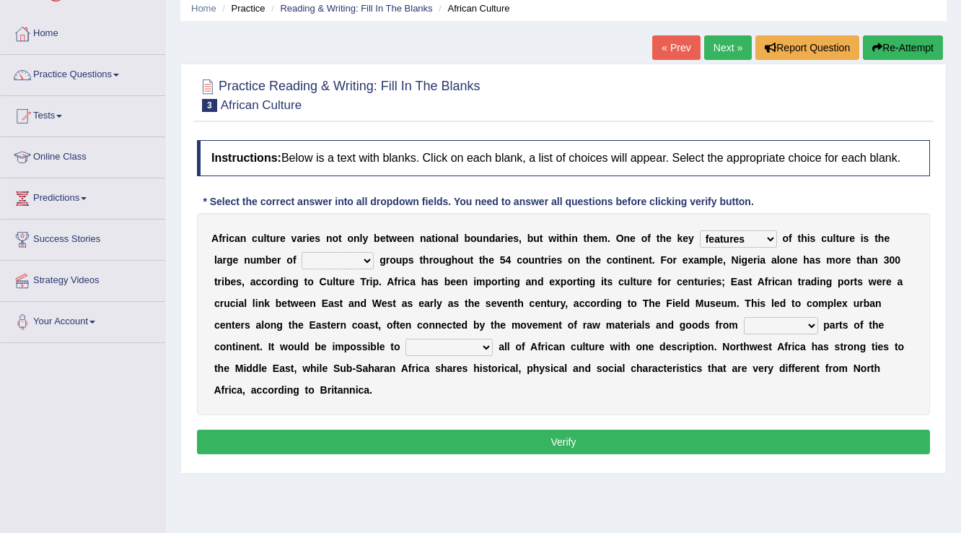
select select "ethnic"
click at [302, 252] on select "ethic ethnic eugenic epic" at bounding box center [338, 260] width 72 height 17
click at [811, 323] on select "forelocked interlocked unlocked landlocked" at bounding box center [781, 325] width 74 height 17
select select "landlocked"
click at [744, 317] on select "forelocked interlocked unlocked landlocked" at bounding box center [781, 325] width 74 height 17
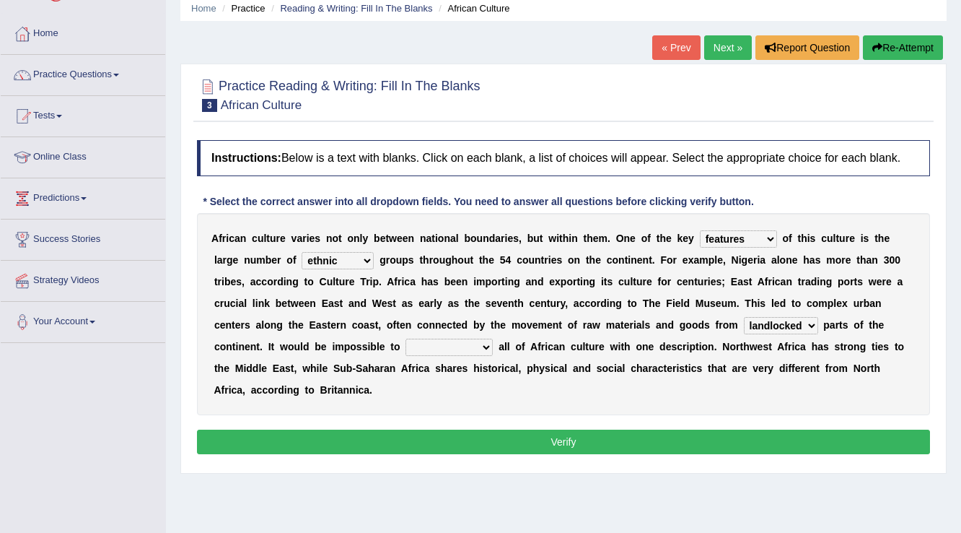
click at [485, 342] on select "characterize conceptualize symbolize synthesize" at bounding box center [449, 347] width 87 height 17
select select "characterize"
click at [406, 339] on select "characterize conceptualize symbolize synthesize" at bounding box center [449, 347] width 87 height 17
click at [602, 430] on button "Verify" at bounding box center [563, 441] width 733 height 25
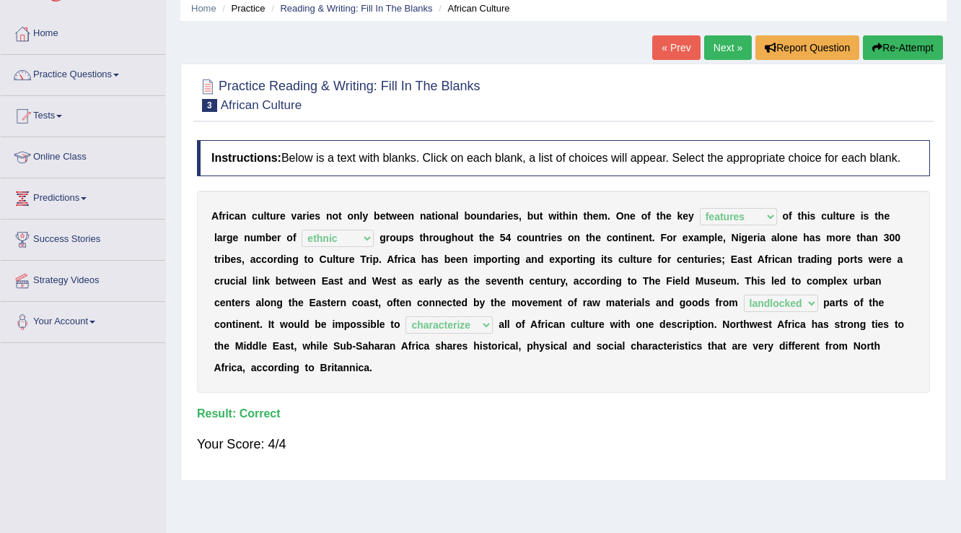
click at [722, 49] on link "Next »" at bounding box center [728, 47] width 48 height 25
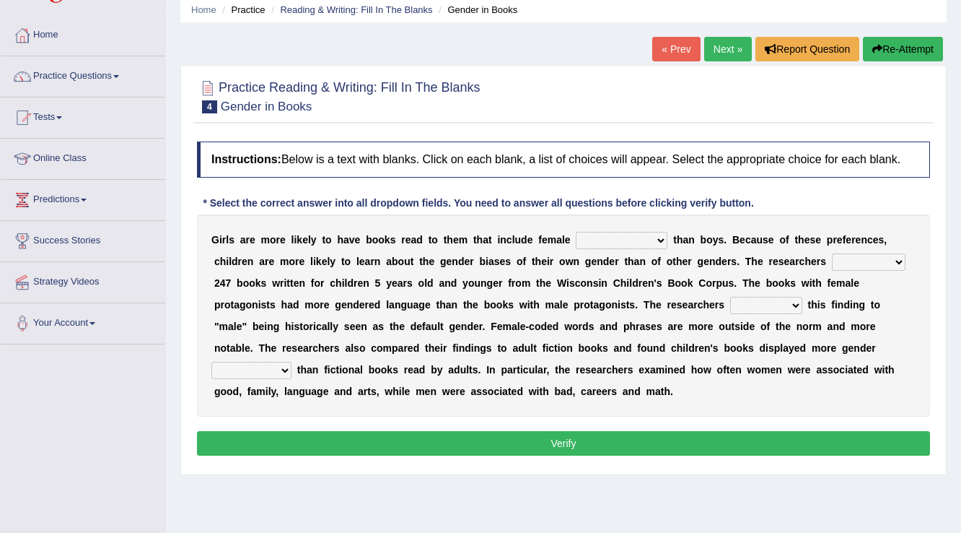
scroll to position [115, 0]
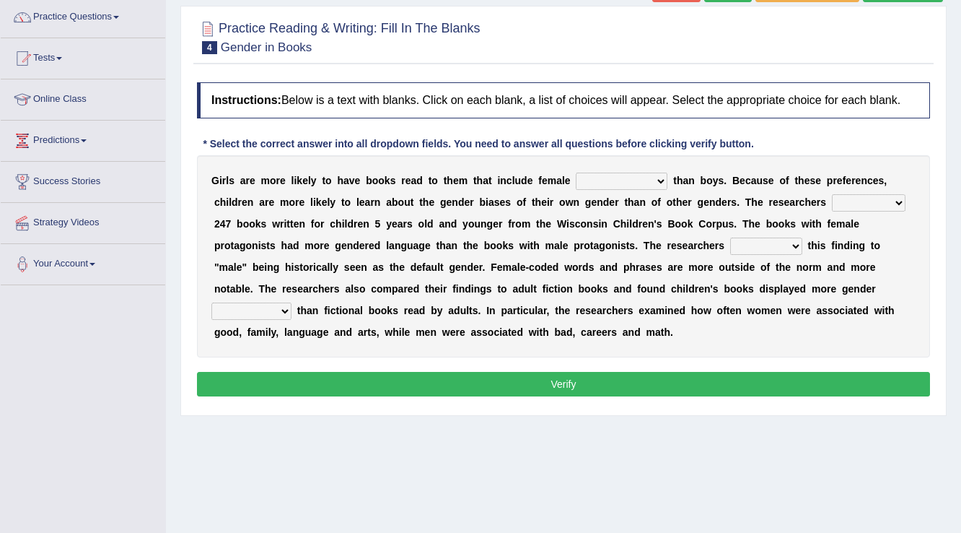
click at [660, 180] on select "protagonists cosmogonists agonists expressionists" at bounding box center [622, 181] width 92 height 17
select select "expressionists"
click at [576, 173] on select "protagonists cosmogonists agonists expressionists" at bounding box center [622, 181] width 92 height 17
click at [626, 256] on div "G i r l s a r e m o r e l i k e l y t o h a v e b o o k s r e a d t o t h e m t…" at bounding box center [563, 256] width 733 height 202
click at [895, 198] on select "hydrolyzed paralyzed catalyzed analyzed" at bounding box center [869, 202] width 74 height 17
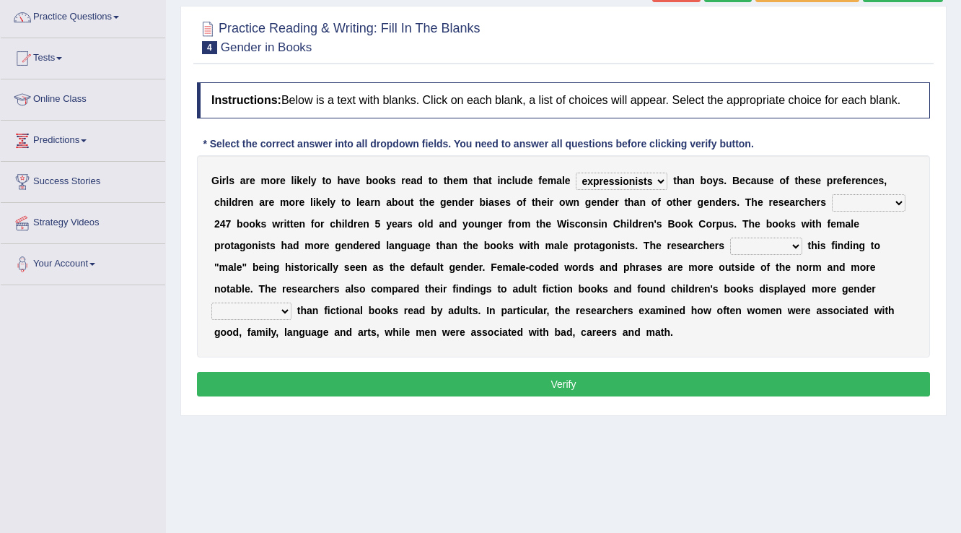
select select "analyzed"
click at [832, 194] on select "hydrolyzed paralyzed catalyzed analyzed" at bounding box center [869, 202] width 74 height 17
click at [660, 179] on select "protagonists cosmogonists agonists expressionists" at bounding box center [622, 181] width 92 height 17
select select "protagonists"
click at [576, 173] on select "protagonists cosmogonists agonists expressionists" at bounding box center [622, 181] width 92 height 17
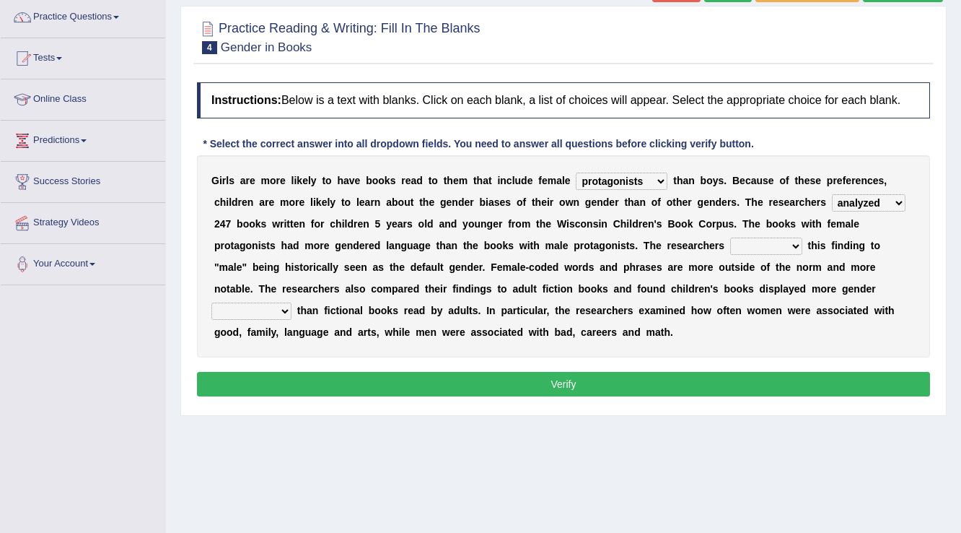
click at [796, 242] on select "contribute tribute distribute attribute" at bounding box center [766, 245] width 72 height 17
select select "contribute"
click at [730, 237] on select "contribute tribute distribute attribute" at bounding box center [766, 245] width 72 height 17
click at [282, 306] on select "stereotypes teletypes prototypes electrotypes" at bounding box center [251, 310] width 80 height 17
click at [211, 302] on select "stereotypes teletypes prototypes electrotypes" at bounding box center [251, 310] width 80 height 17
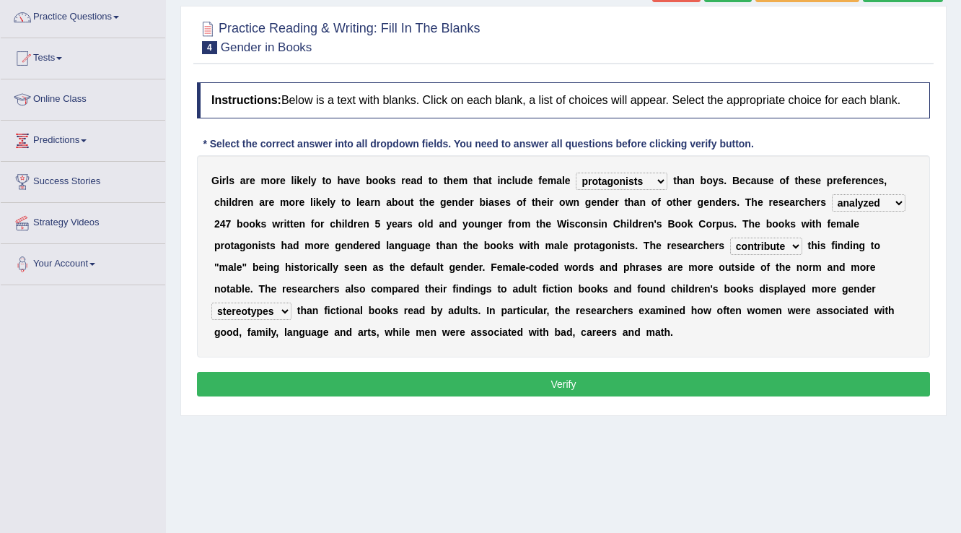
click at [285, 309] on select "stereotypes teletypes prototypes electrotypes" at bounding box center [251, 310] width 80 height 17
click at [211, 302] on select "stereotypes teletypes prototypes electrotypes" at bounding box center [251, 310] width 80 height 17
click at [281, 307] on select "stereotypes teletypes prototypes electrotypes" at bounding box center [251, 310] width 80 height 17
select select "stereotypes"
click at [211, 302] on select "stereotypes teletypes prototypes electrotypes" at bounding box center [251, 310] width 80 height 17
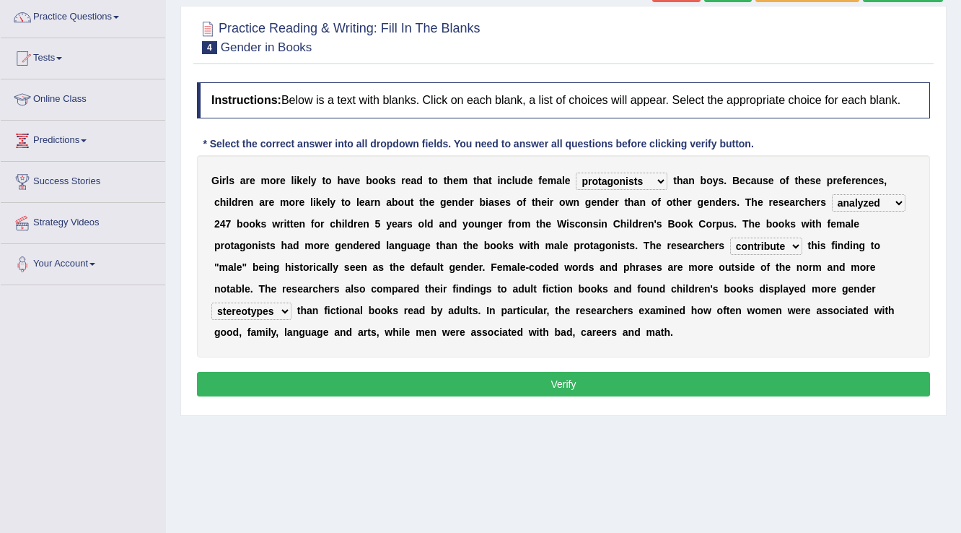
click at [563, 378] on button "Verify" at bounding box center [563, 384] width 733 height 25
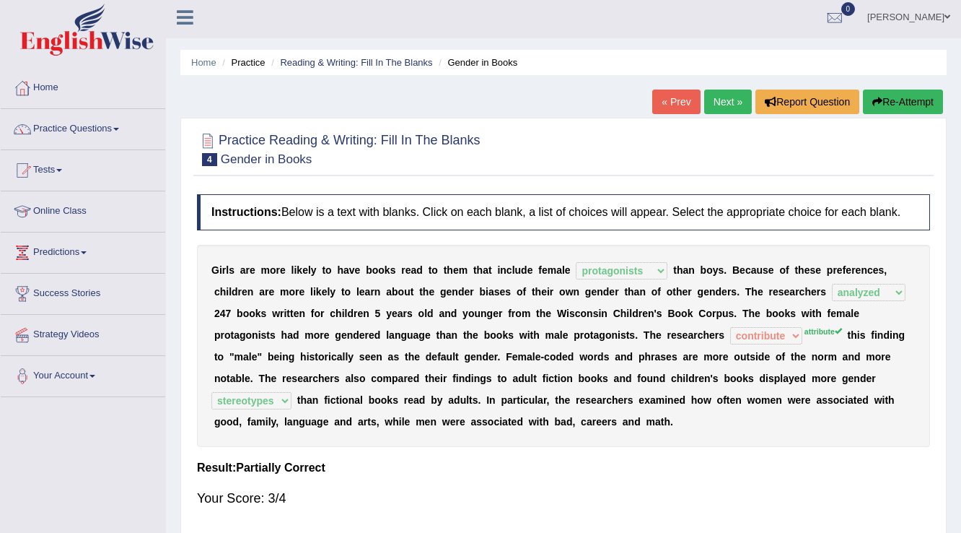
scroll to position [0, 0]
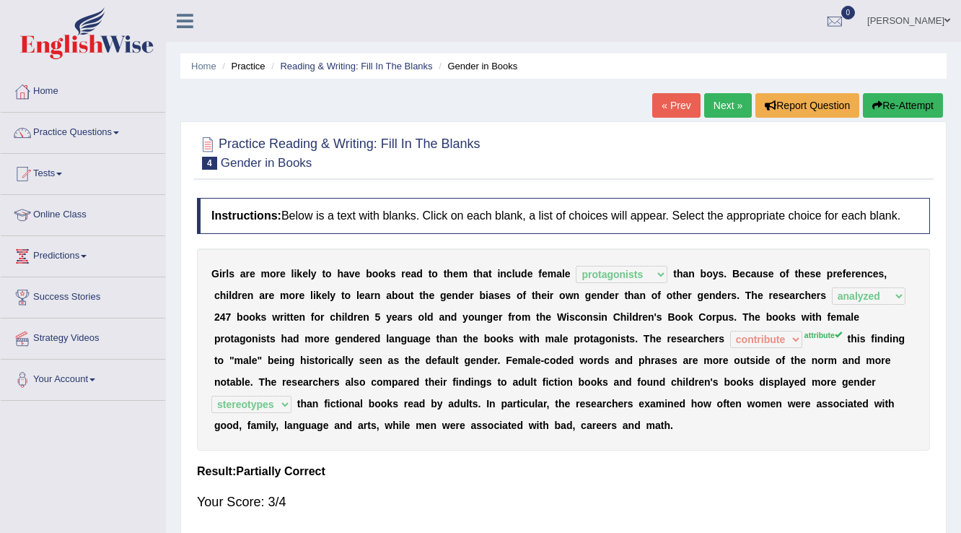
click at [726, 104] on link "Next »" at bounding box center [728, 105] width 48 height 25
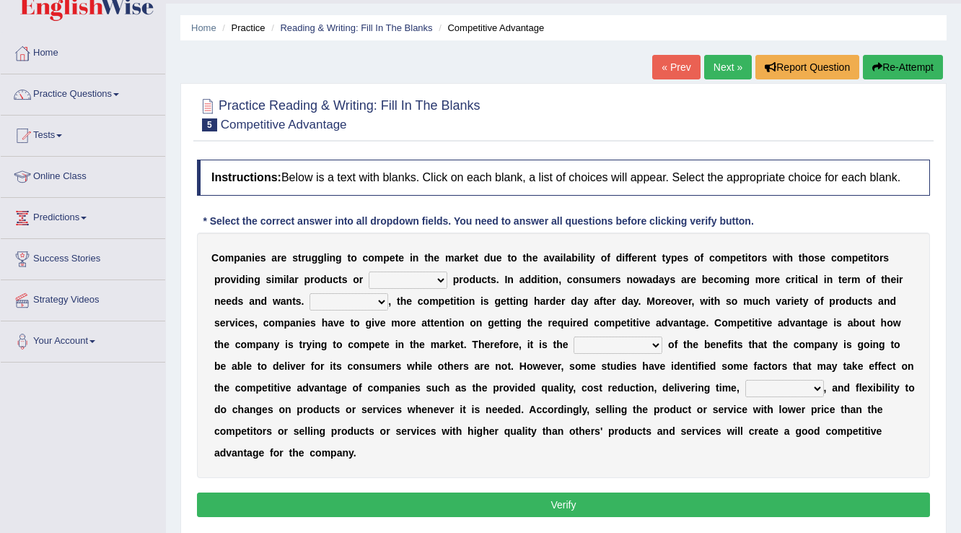
scroll to position [58, 0]
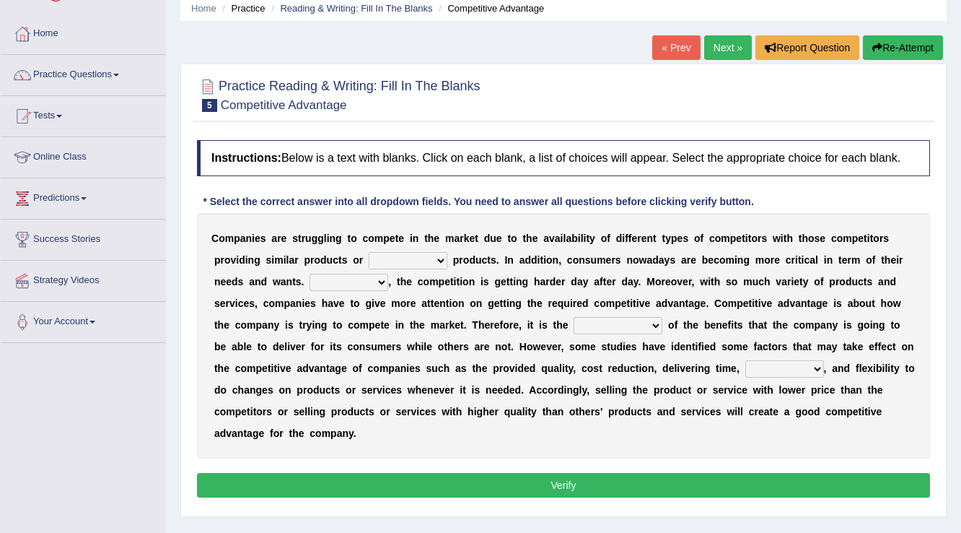
click at [442, 256] on select "constitution restitution substitution institution" at bounding box center [408, 260] width 79 height 17
select select "substitution"
click at [369, 252] on select "constitution restitution substitution institution" at bounding box center [408, 260] width 79 height 17
click at [379, 277] on select "However Instead Additionally Therefore" at bounding box center [349, 282] width 79 height 17
click at [310, 274] on select "However Instead Additionally Therefore" at bounding box center [349, 282] width 79 height 17
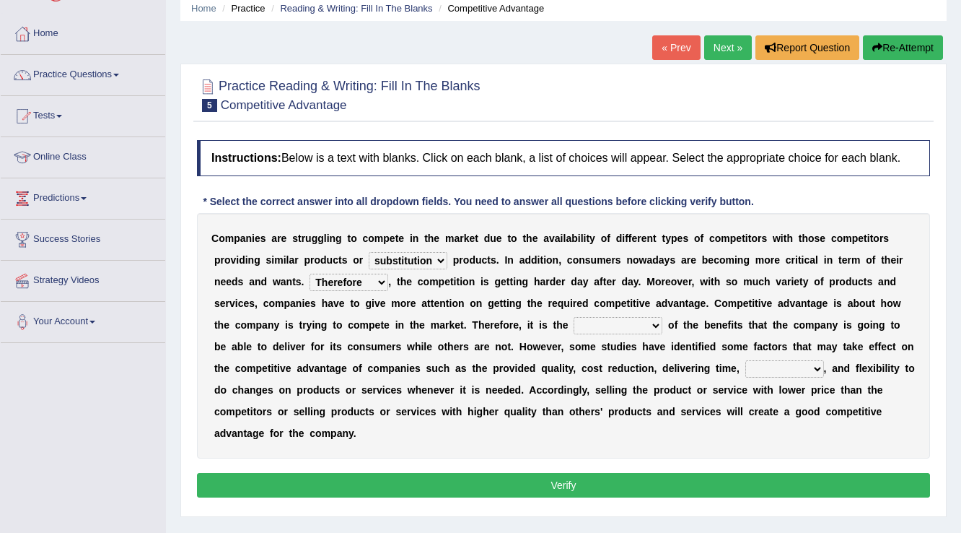
click at [383, 279] on select "However Instead Additionally Therefore" at bounding box center [349, 282] width 79 height 17
select select "However"
click at [310, 274] on select "However Instead Additionally Therefore" at bounding box center [349, 282] width 79 height 17
click at [651, 321] on select "dissemination ordination determination incarnation" at bounding box center [618, 325] width 89 height 17
select select "determination"
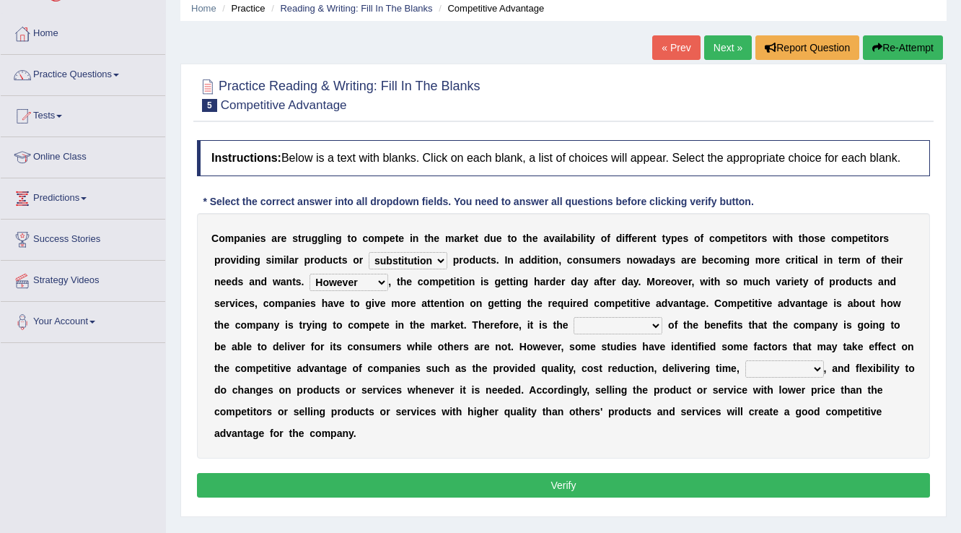
click at [574, 317] on select "dissemination ordination determination incarnation" at bounding box center [618, 325] width 89 height 17
click at [816, 367] on select "captivation aggregation deprivation innovation" at bounding box center [785, 368] width 79 height 17
select select "captivation"
click at [746, 360] on select "captivation aggregation deprivation innovation" at bounding box center [785, 368] width 79 height 17
click at [573, 484] on button "Verify" at bounding box center [563, 485] width 733 height 25
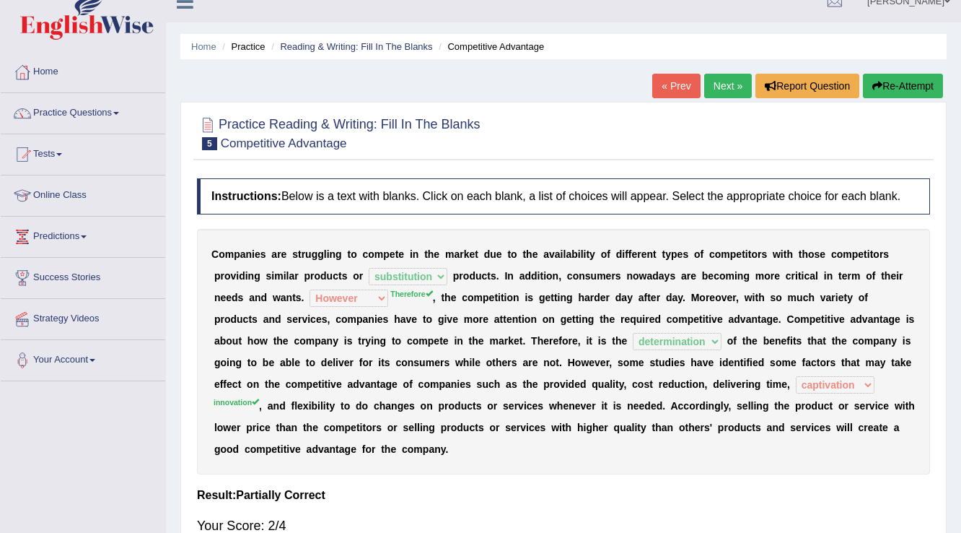
scroll to position [0, 0]
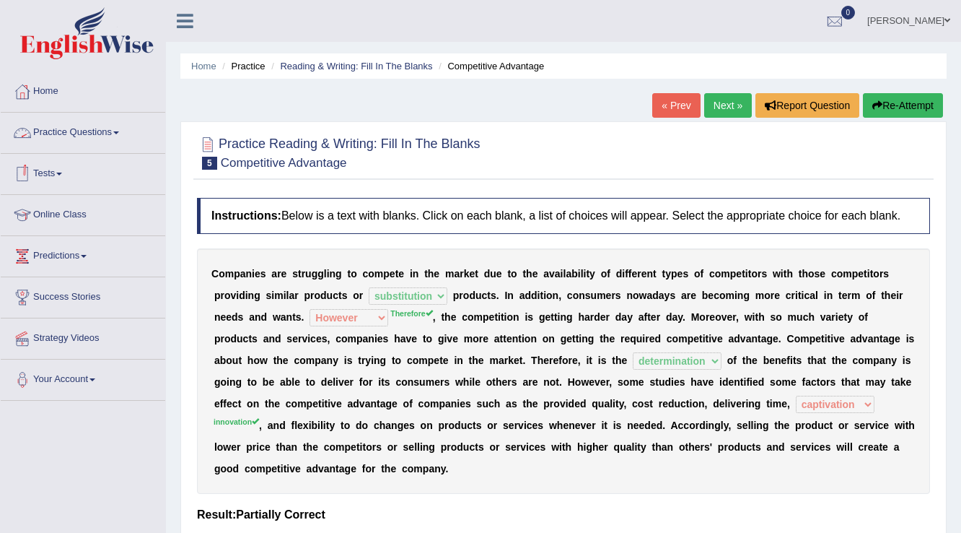
click at [121, 128] on link "Practice Questions" at bounding box center [83, 131] width 165 height 36
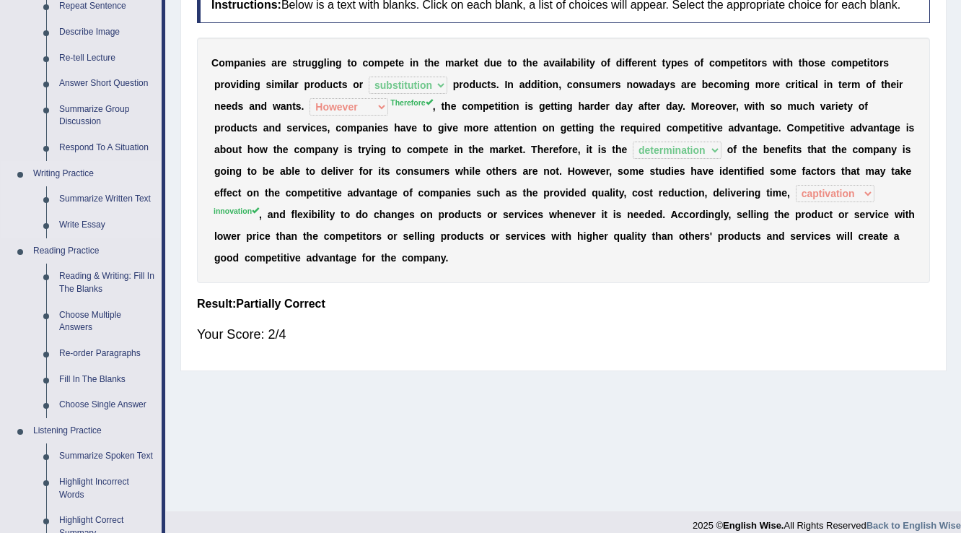
scroll to position [231, 0]
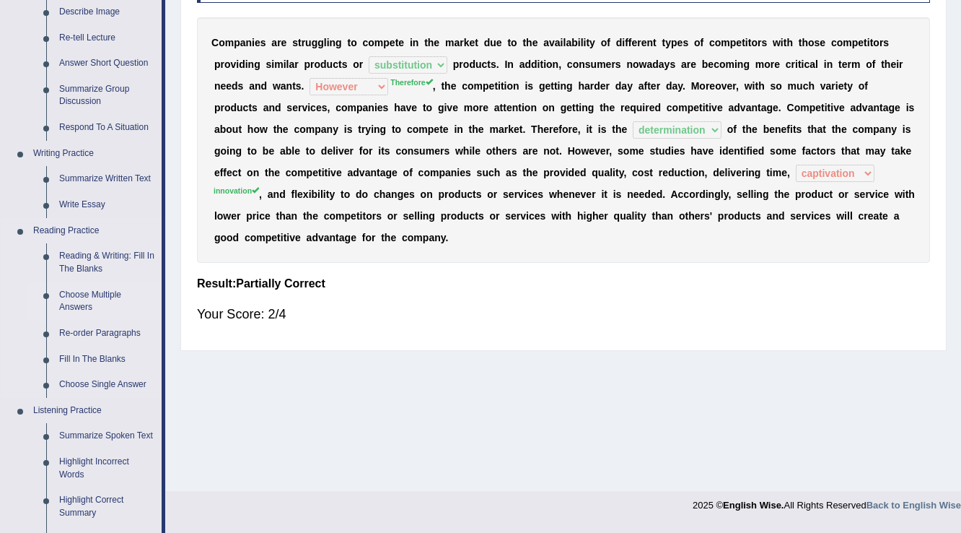
click at [90, 296] on link "Choose Multiple Answers" at bounding box center [107, 301] width 109 height 38
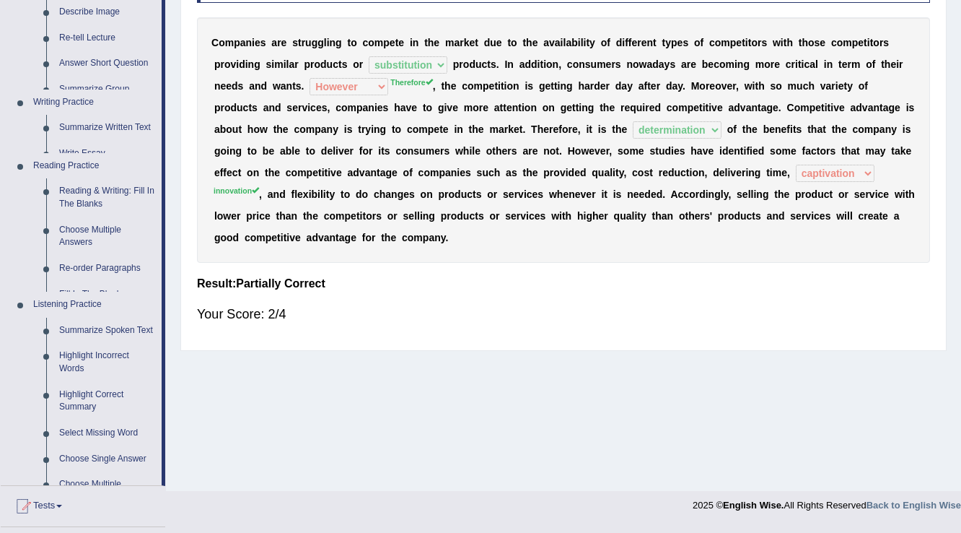
scroll to position [225, 0]
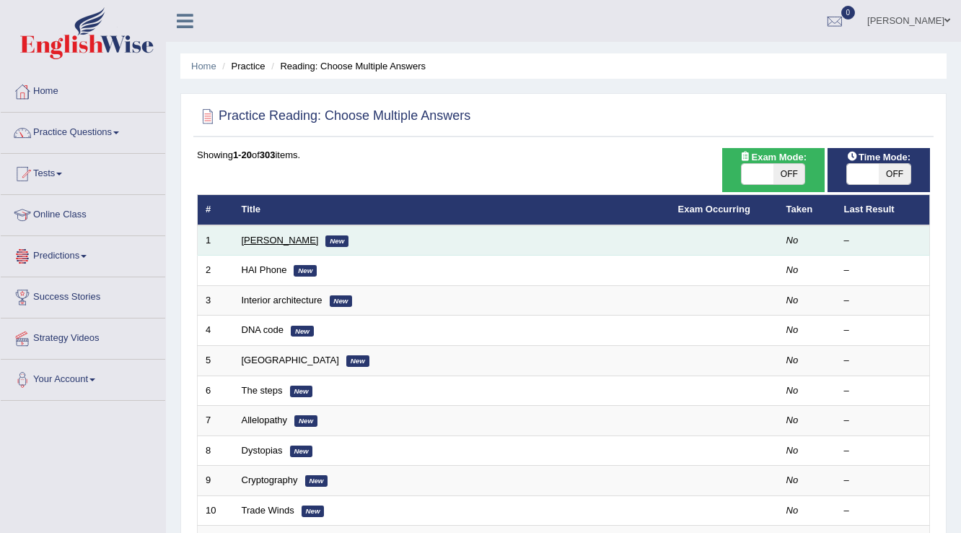
click at [265, 239] on link "[PERSON_NAME]" at bounding box center [280, 240] width 77 height 11
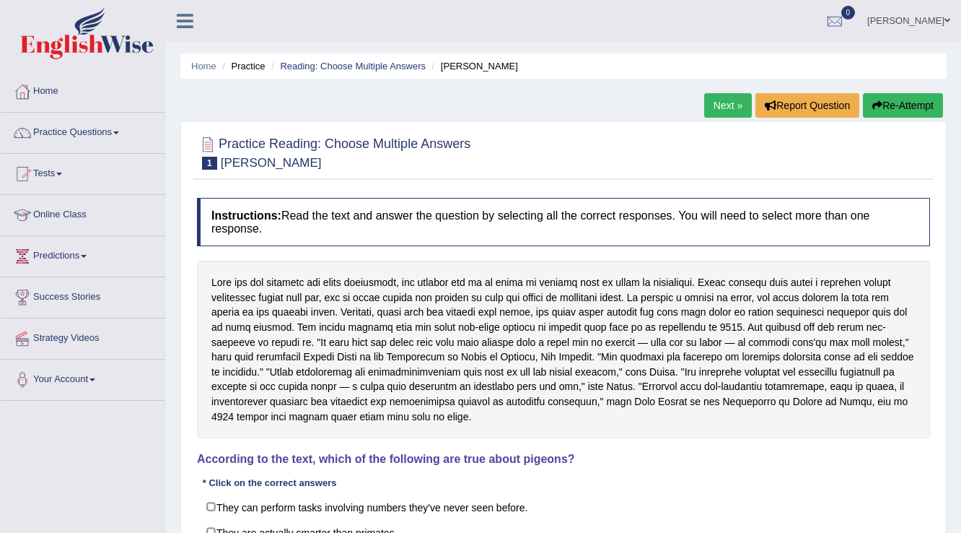
click at [119, 131] on span at bounding box center [116, 132] width 6 height 3
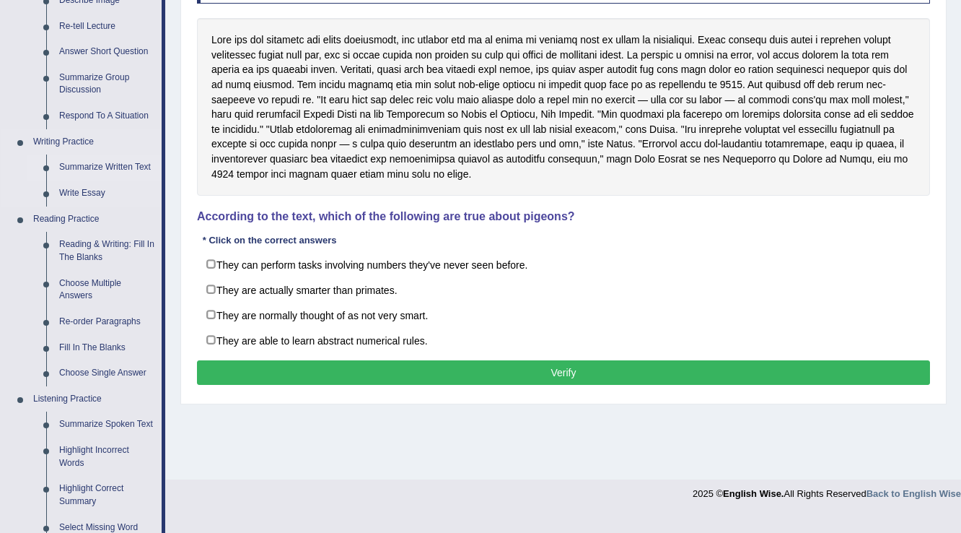
scroll to position [289, 0]
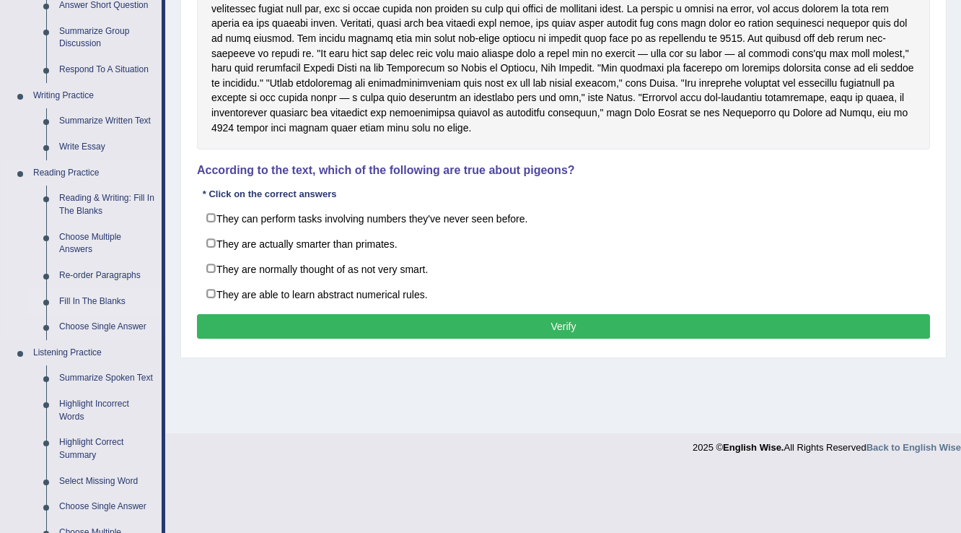
click at [98, 297] on link "Fill In The Blanks" at bounding box center [107, 302] width 109 height 26
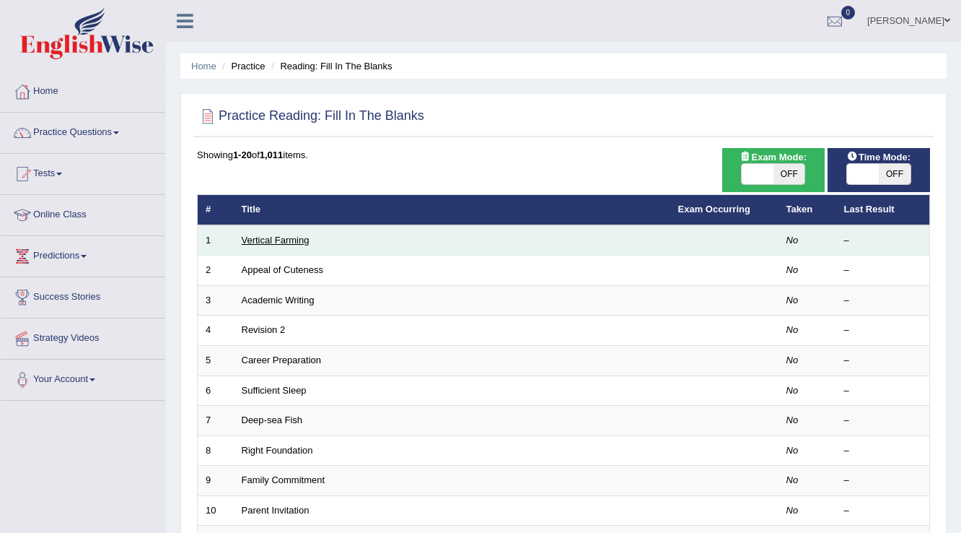
click at [284, 239] on link "Vertical Farming" at bounding box center [276, 240] width 68 height 11
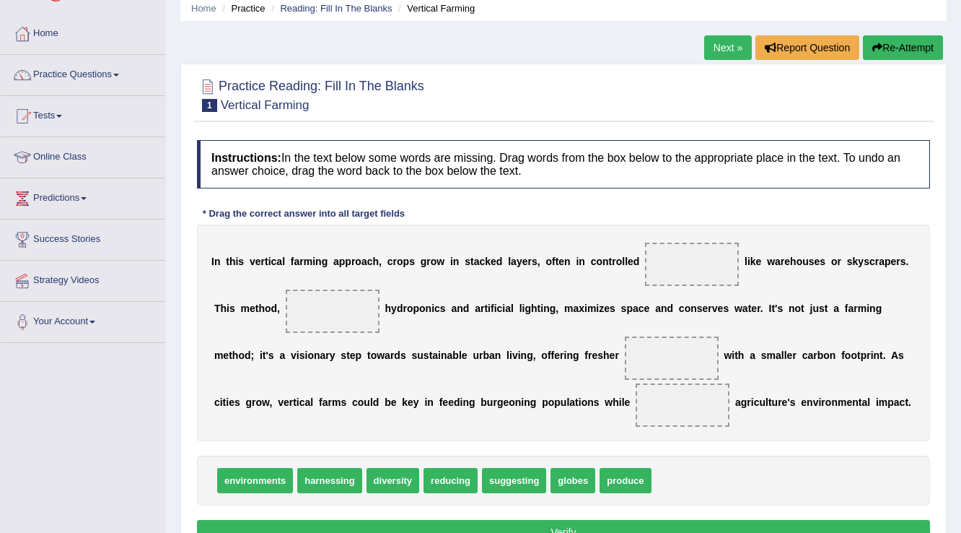
scroll to position [115, 0]
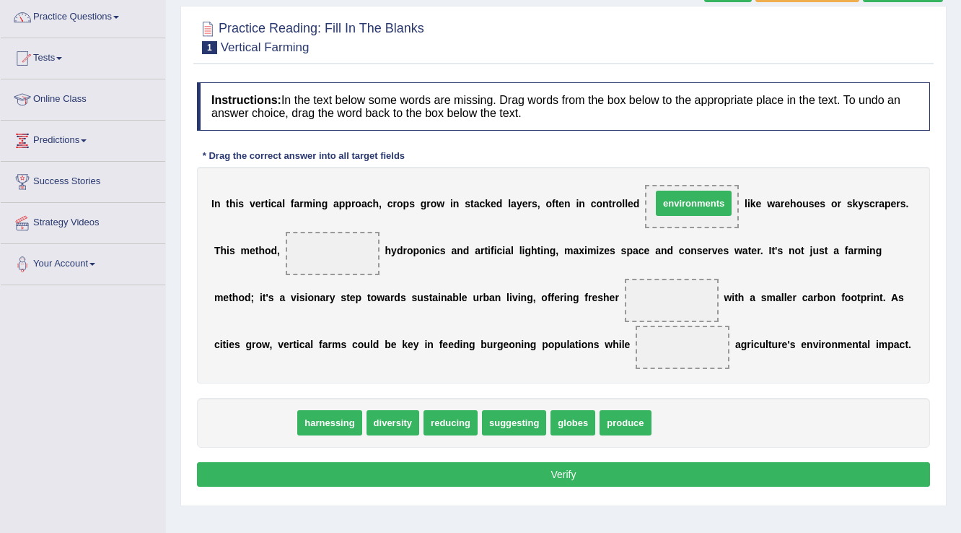
drag, startPoint x: 251, startPoint y: 422, endPoint x: 690, endPoint y: 202, distance: 490.6
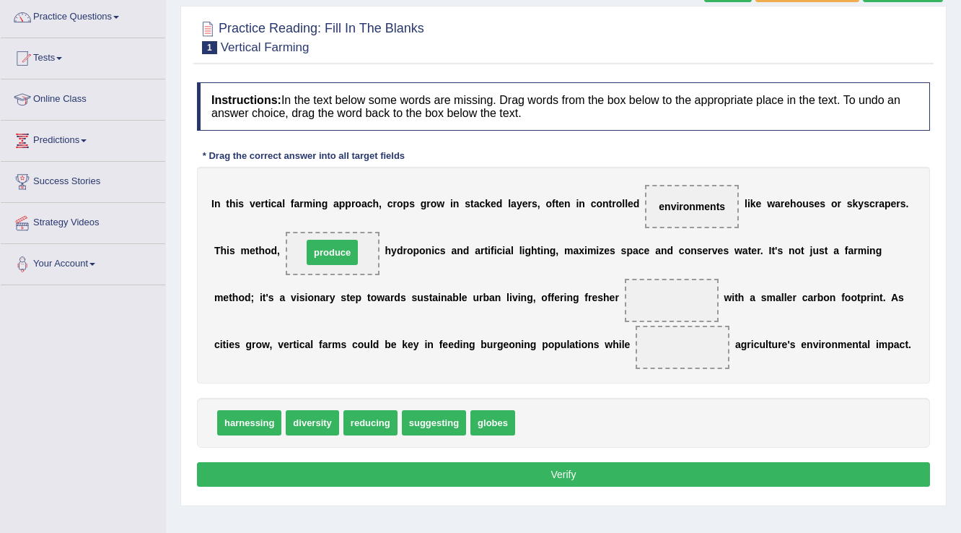
drag, startPoint x: 545, startPoint y: 422, endPoint x: 332, endPoint y: 251, distance: 272.7
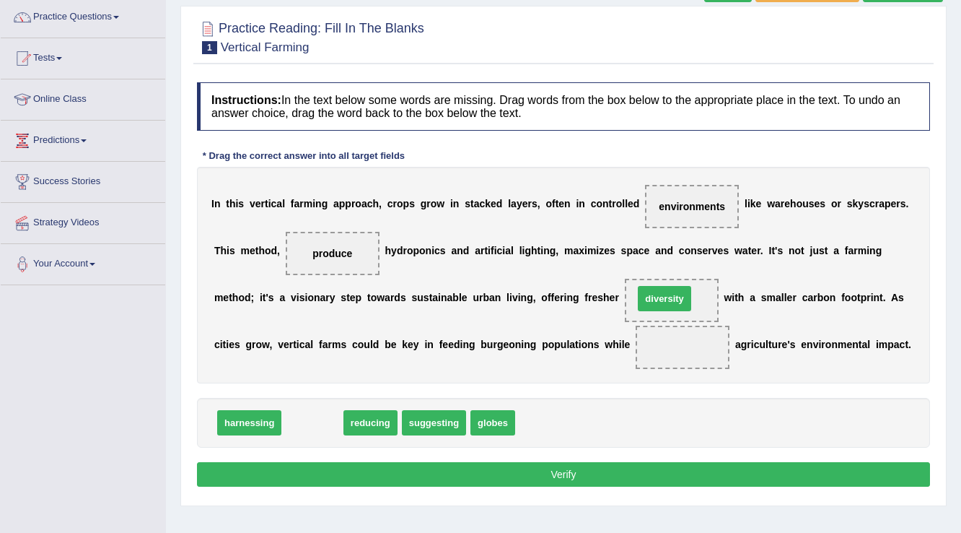
drag, startPoint x: 319, startPoint y: 422, endPoint x: 671, endPoint y: 297, distance: 373.5
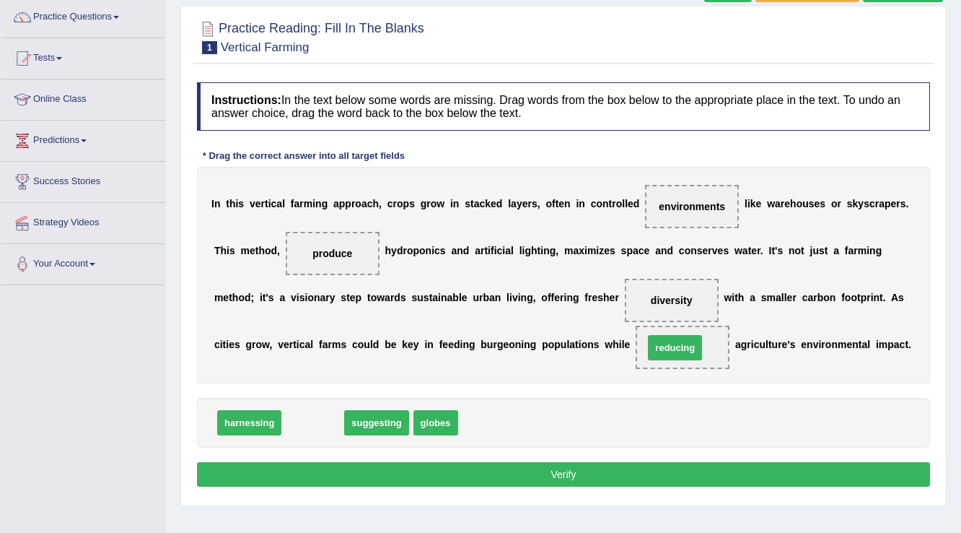
drag, startPoint x: 315, startPoint y: 421, endPoint x: 678, endPoint y: 346, distance: 370.0
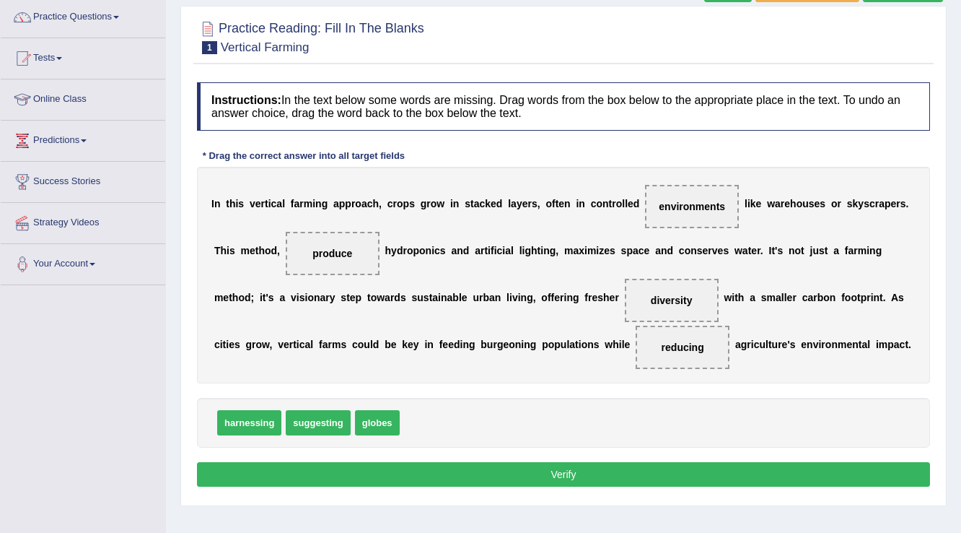
click at [595, 469] on button "Verify" at bounding box center [563, 474] width 733 height 25
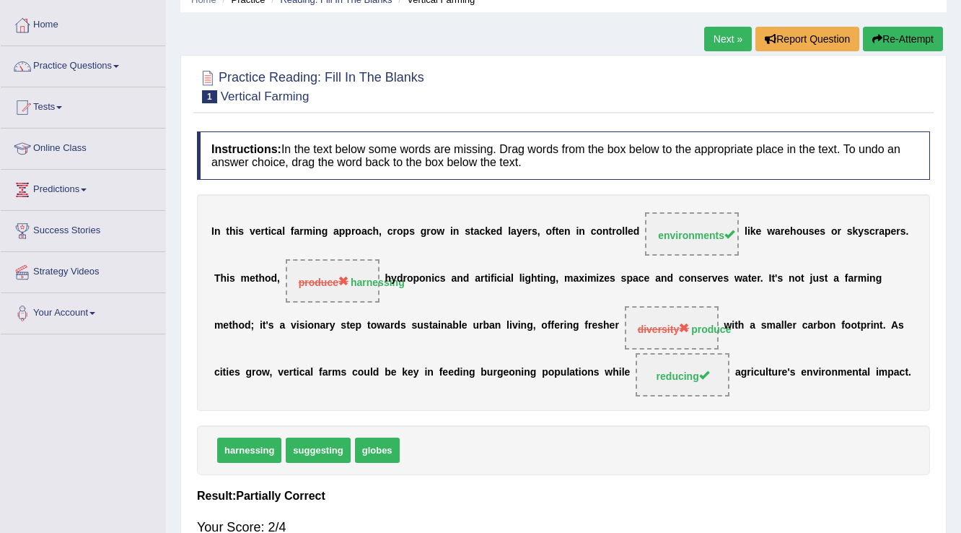
scroll to position [0, 0]
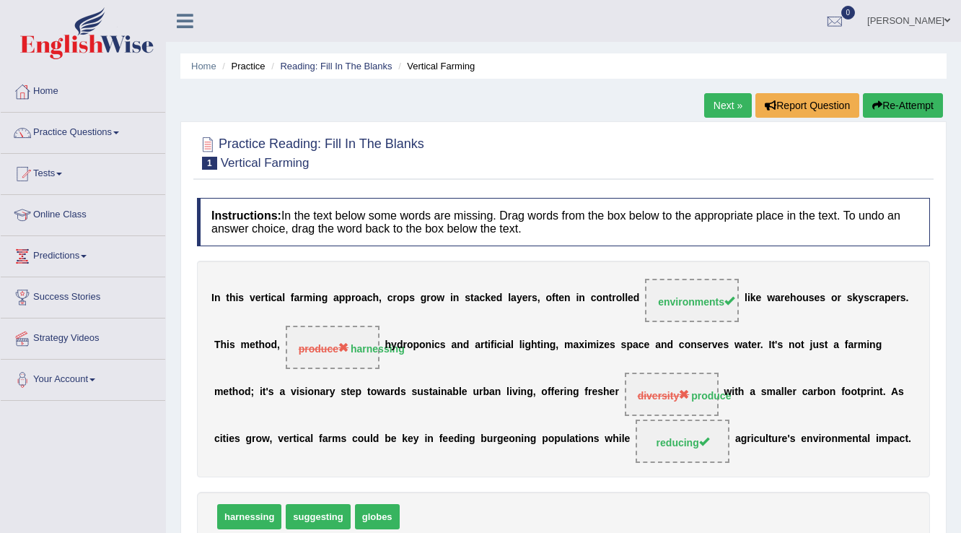
click at [718, 104] on link "Next »" at bounding box center [728, 105] width 48 height 25
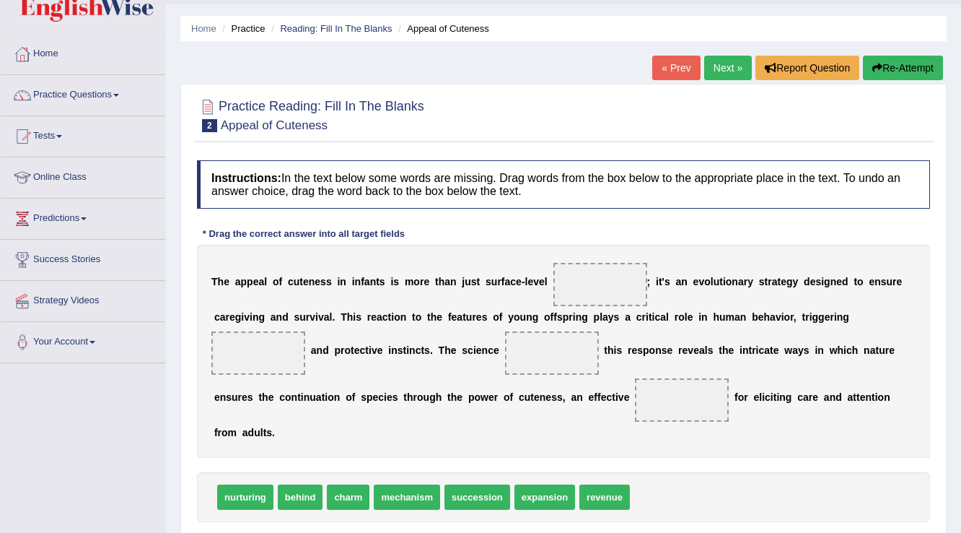
scroll to position [58, 0]
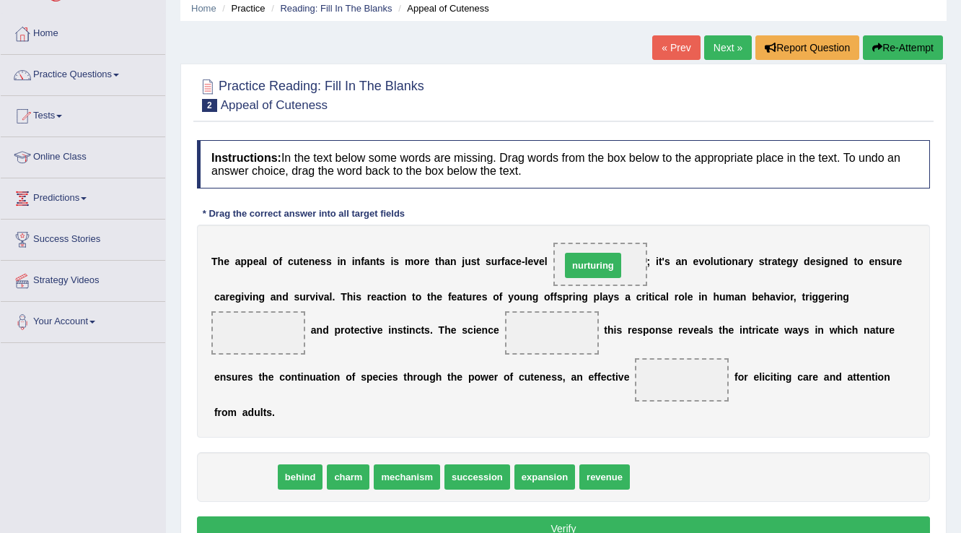
drag, startPoint x: 242, startPoint y: 476, endPoint x: 590, endPoint y: 264, distance: 407.1
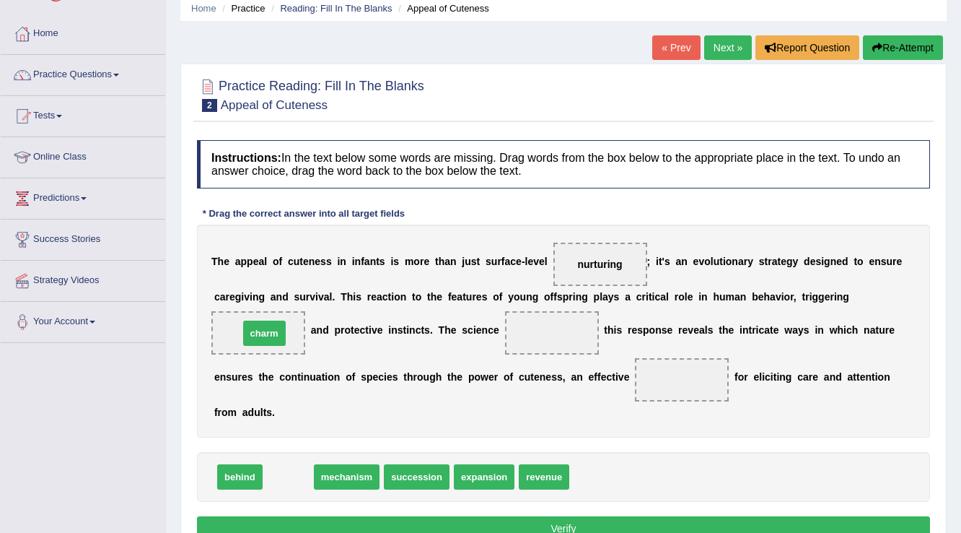
drag, startPoint x: 288, startPoint y: 476, endPoint x: 264, endPoint y: 333, distance: 144.9
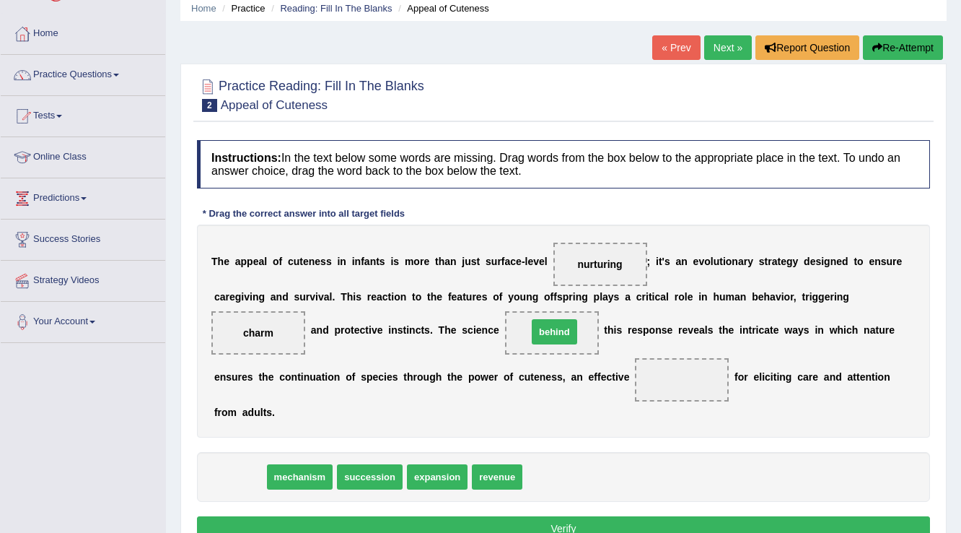
drag, startPoint x: 234, startPoint y: 477, endPoint x: 549, endPoint y: 332, distance: 346.5
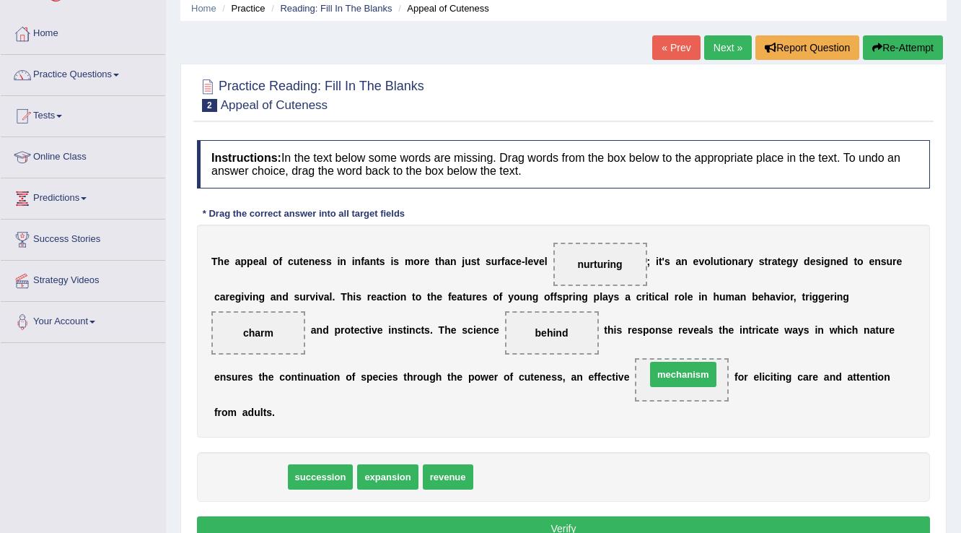
drag, startPoint x: 240, startPoint y: 475, endPoint x: 673, endPoint y: 372, distance: 445.0
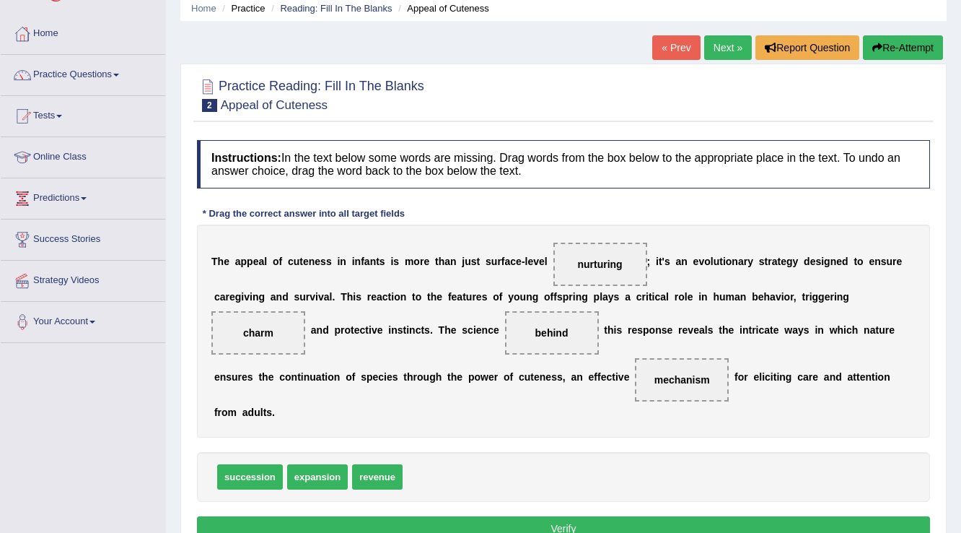
click at [631, 529] on button "Verify" at bounding box center [563, 528] width 733 height 25
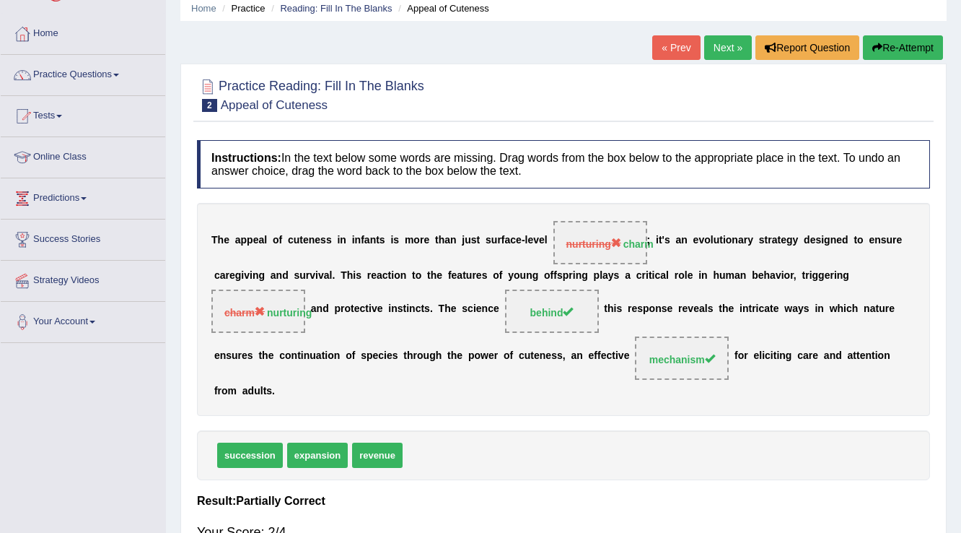
click at [716, 43] on link "Next »" at bounding box center [728, 47] width 48 height 25
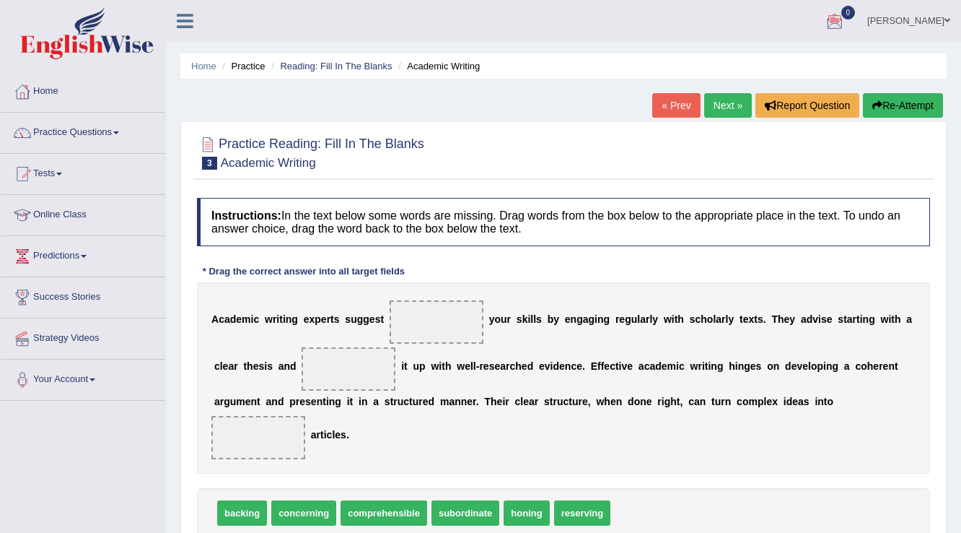
click at [948, 19] on span at bounding box center [948, 20] width 6 height 9
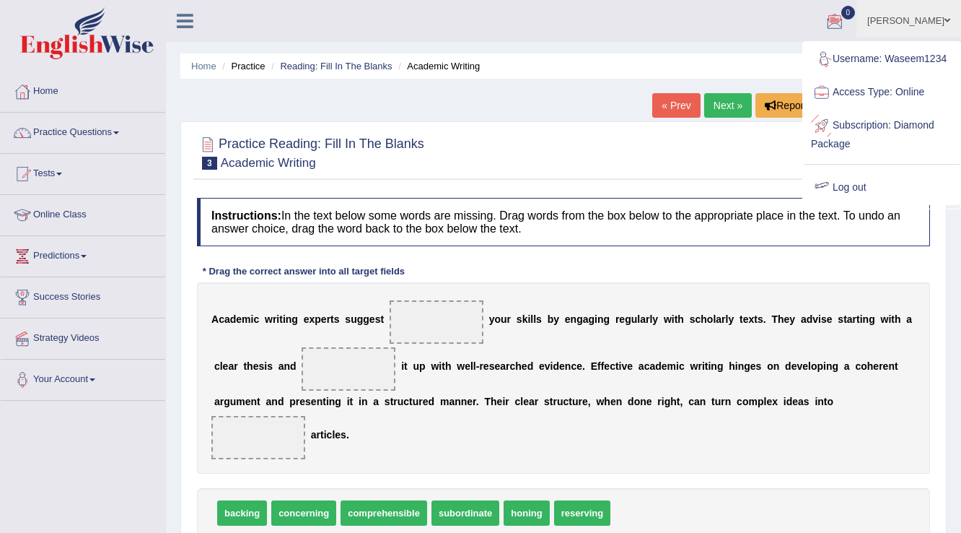
click at [851, 184] on link "Log out" at bounding box center [882, 187] width 156 height 33
